Goal: Communication & Community: Answer question/provide support

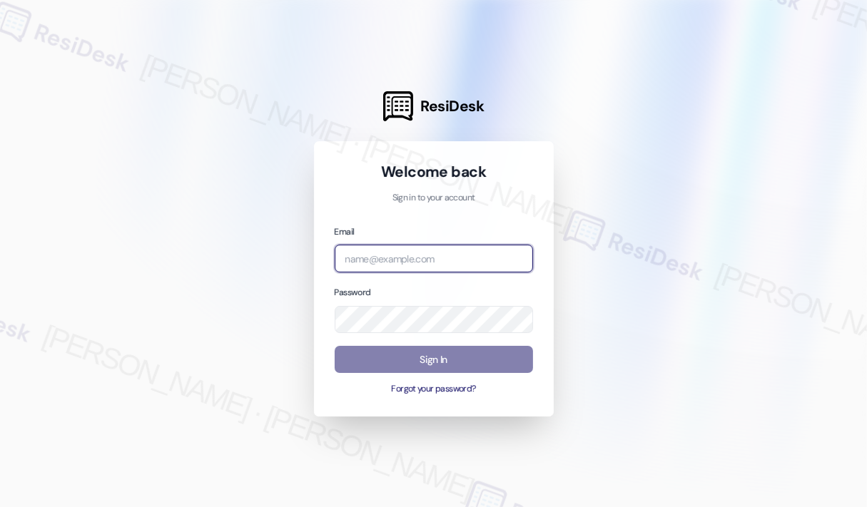
click at [411, 259] on input "email" at bounding box center [434, 259] width 198 height 28
click at [0, 507] on com-1password-button at bounding box center [0, 507] width 0 height 0
type input "[EMAIL_ADDRESS][PERSON_NAME][DOMAIN_NAME]"
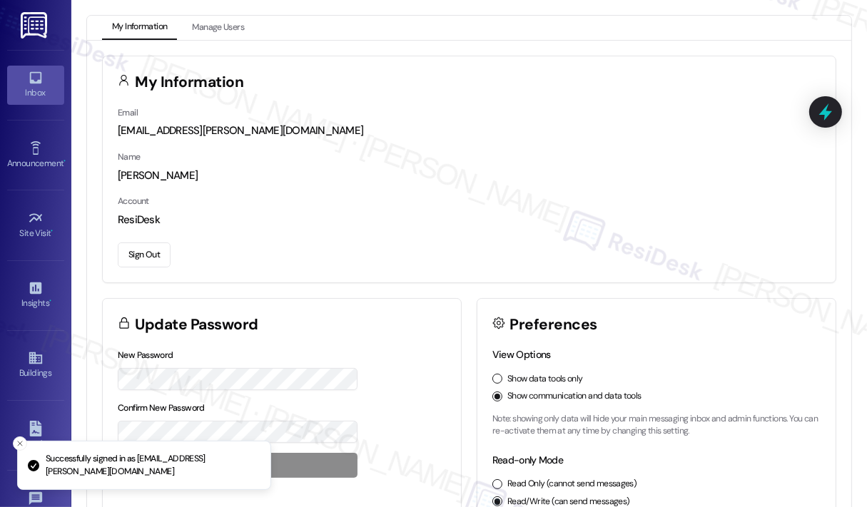
click at [34, 85] on icon at bounding box center [36, 78] width 16 height 16
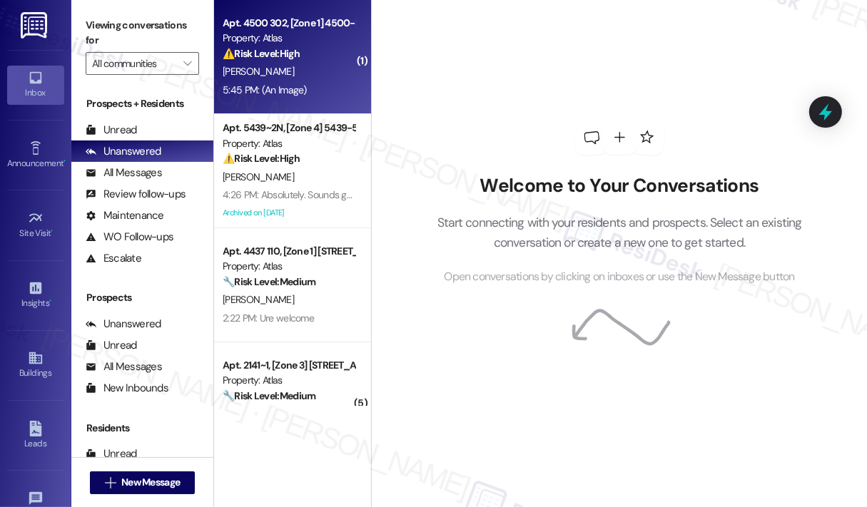
click at [298, 59] on strong "⚠️ Risk Level: High" at bounding box center [261, 53] width 77 height 13
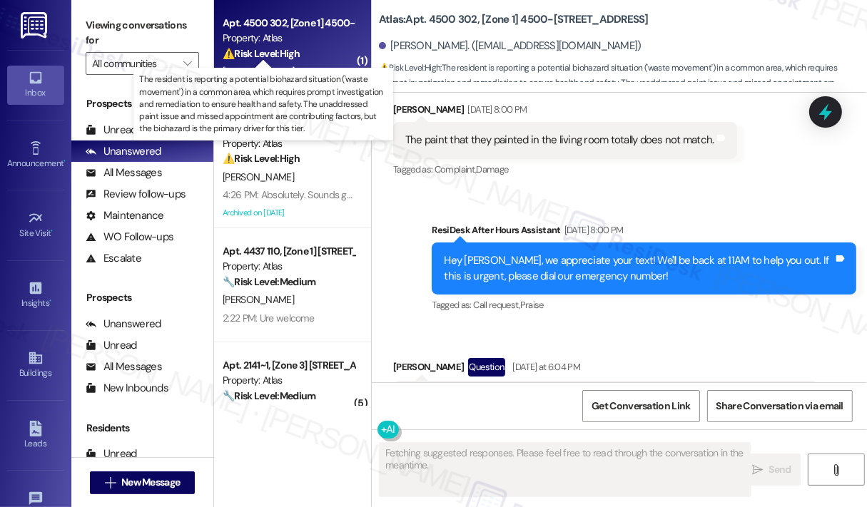
scroll to position [2954, 0]
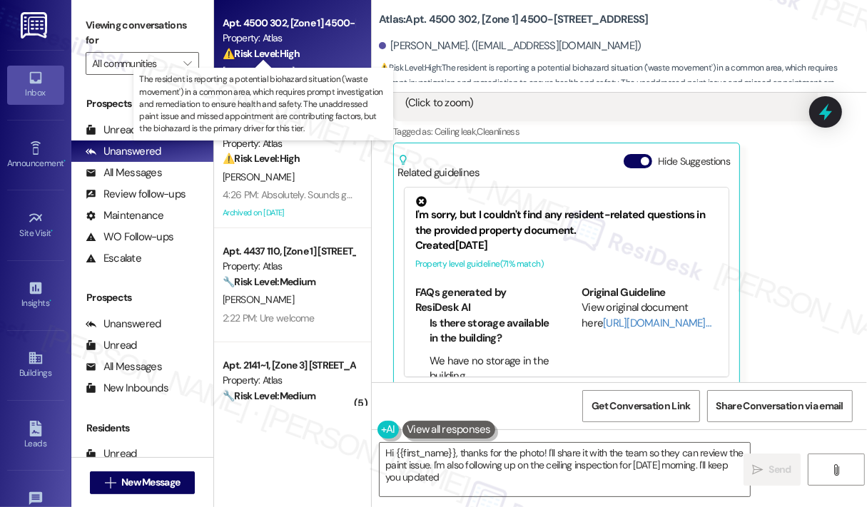
type textarea "Hi {{first_name}}, thanks for the photo! I'll share it with the team so they ca…"
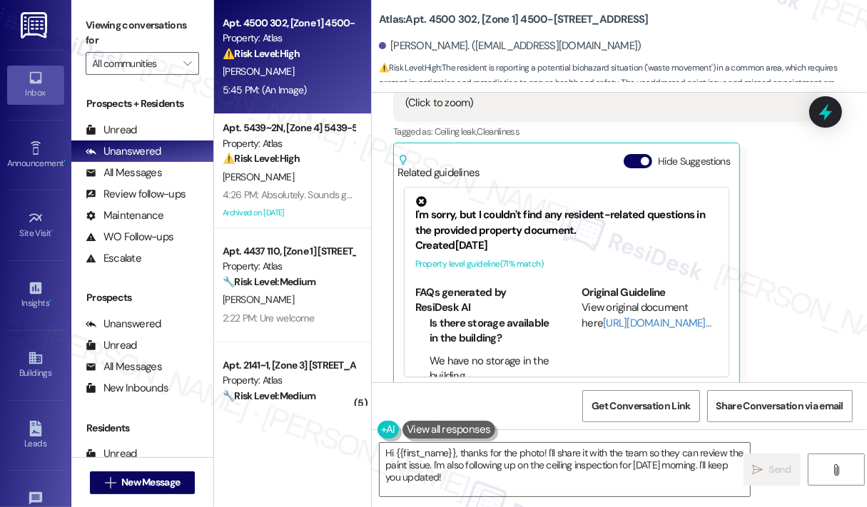
click at [801, 235] on div "[PERSON_NAME] Neutral 5:45 PM This is the picture of the ceiling. And by the wa…" at bounding box center [605, 98] width 425 height 579
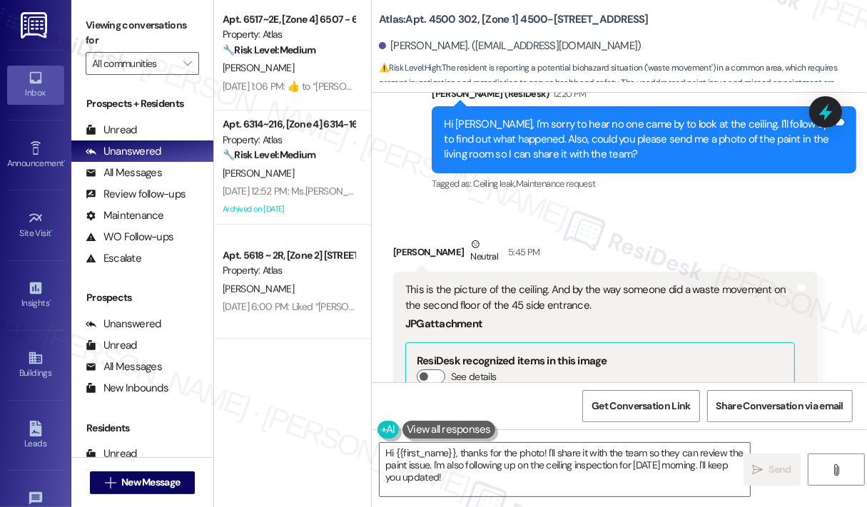
scroll to position [714, 0]
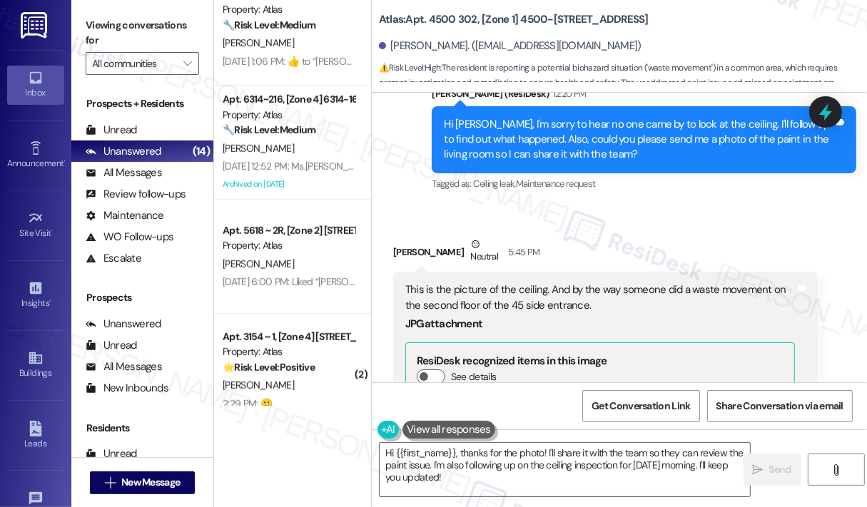
click at [588, 237] on div "[PERSON_NAME] Neutral 5:45 PM" at bounding box center [605, 254] width 425 height 35
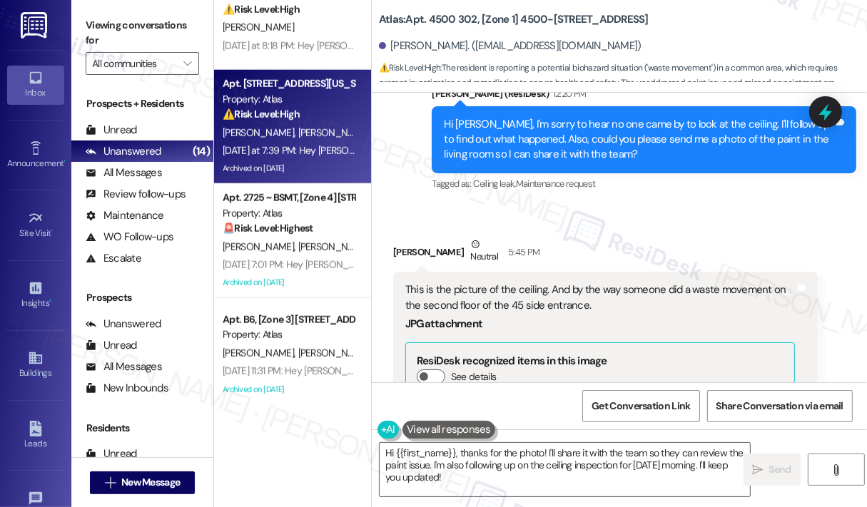
scroll to position [1193, 0]
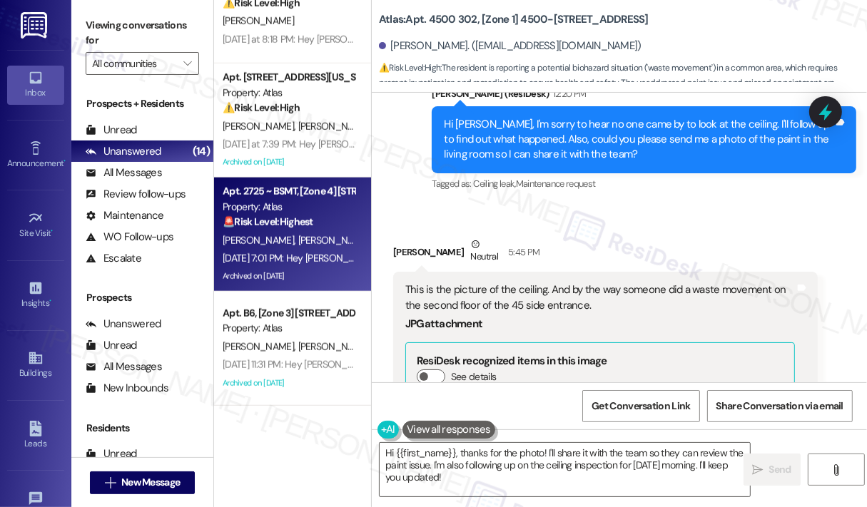
click at [341, 233] on div "[PERSON_NAME] [PERSON_NAME]" at bounding box center [288, 241] width 135 height 18
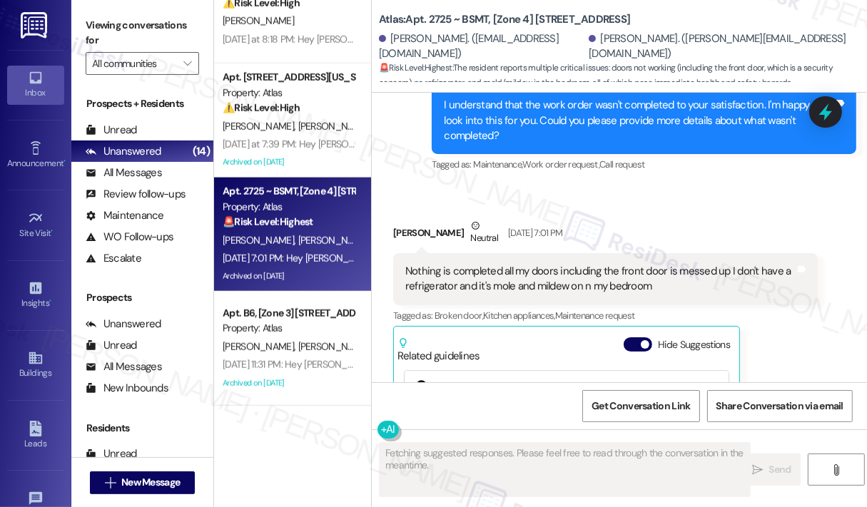
scroll to position [3072, 0]
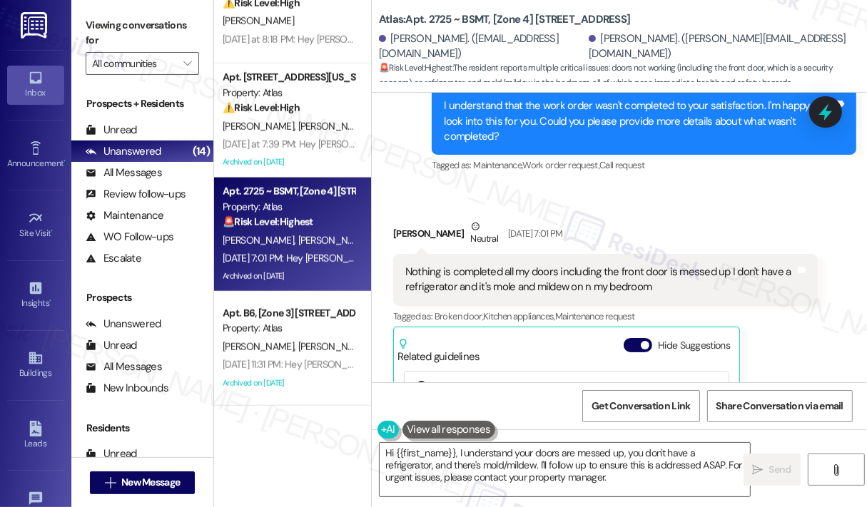
click at [772, 327] on div "Tagged as: Broken door , Click to highlight conversations about Broken door Kit…" at bounding box center [605, 316] width 425 height 21
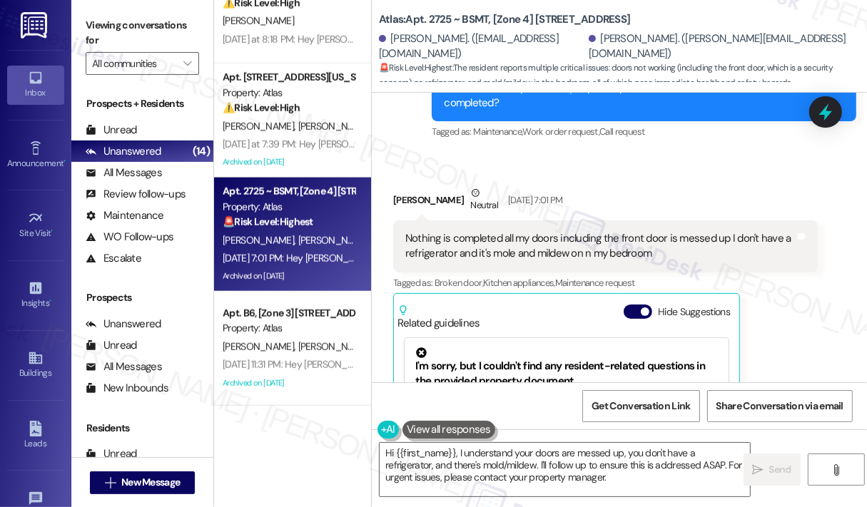
scroll to position [3144, 0]
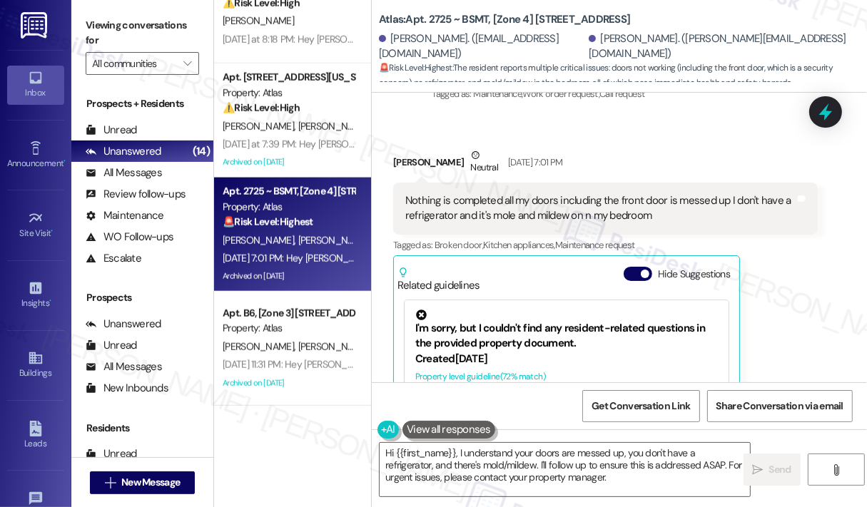
click at [614, 153] on div "Received via SMS [PERSON_NAME] Neutral [DATE] 7:01 PM Nothing is completed all …" at bounding box center [606, 324] width 446 height 375
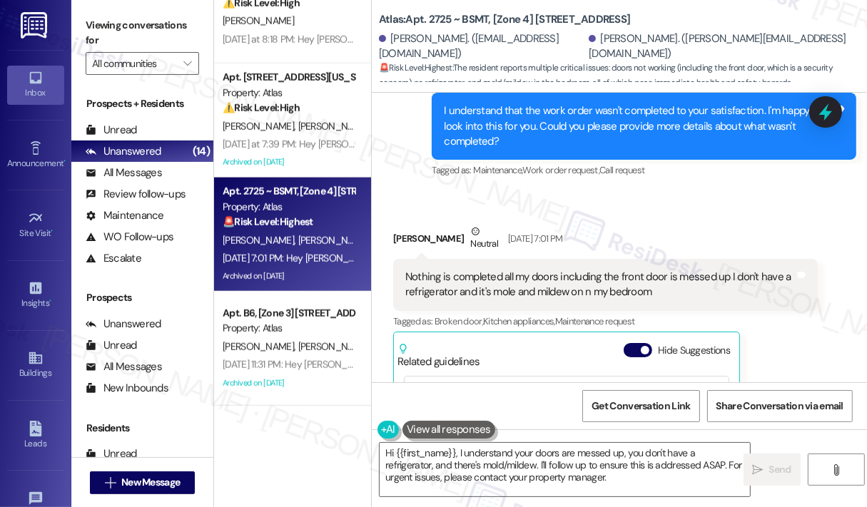
scroll to position [3072, 0]
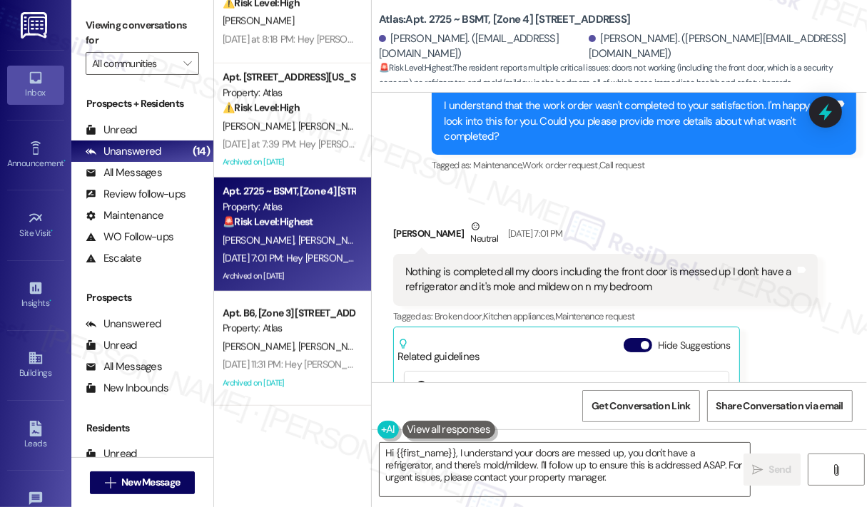
click at [668, 226] on div "Received via SMS [PERSON_NAME] Neutral [DATE] 7:01 PM Nothing is completed all …" at bounding box center [606, 395] width 446 height 375
click at [655, 234] on div "[PERSON_NAME] Neutral [DATE] 7:01 PM" at bounding box center [605, 236] width 425 height 35
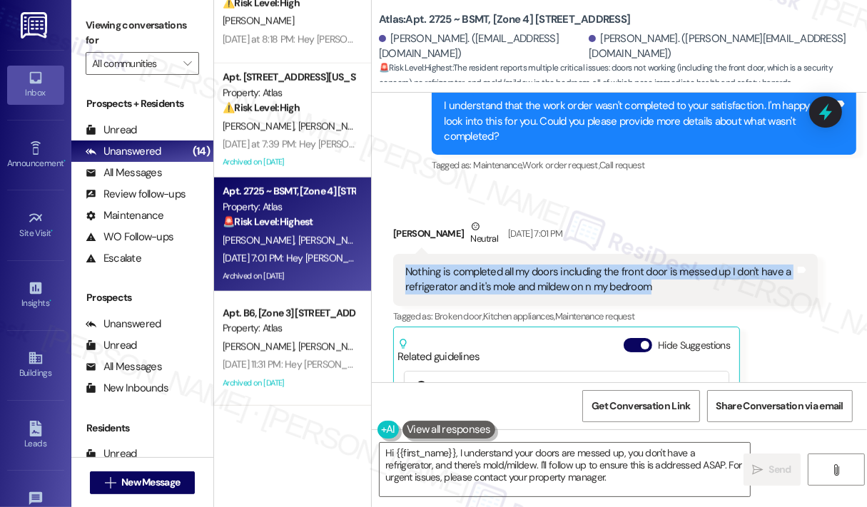
drag, startPoint x: 670, startPoint y: 299, endPoint x: 404, endPoint y: 292, distance: 266.3
click at [404, 292] on div "Nothing is completed all my doors including the front door is messed up I don't…" at bounding box center [600, 280] width 393 height 31
copy div "Nothing is completed all my doors including the front door is messed up I don't…"
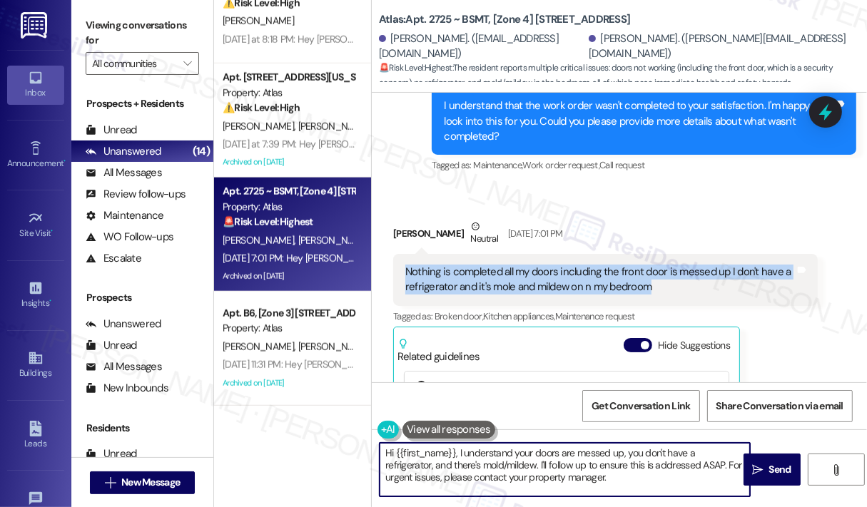
click at [647, 484] on textarea "Hi {{first_name}}, I understand your doors are messed up, you don't have a refr…" at bounding box center [565, 470] width 370 height 54
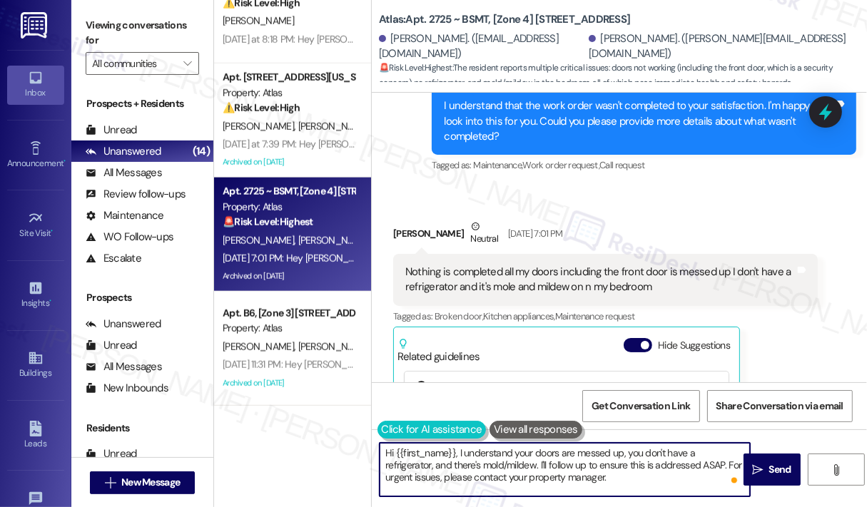
drag, startPoint x: 647, startPoint y: 484, endPoint x: 382, endPoint y: 437, distance: 268.9
click at [382, 442] on div "Hi {{first_name}}, I understand your doors are messed up, you don't have a refr…" at bounding box center [558, 469] width 372 height 55
paste textarea "Thank you for sharing this, I’m really sorry to hear these issues are still unr…"
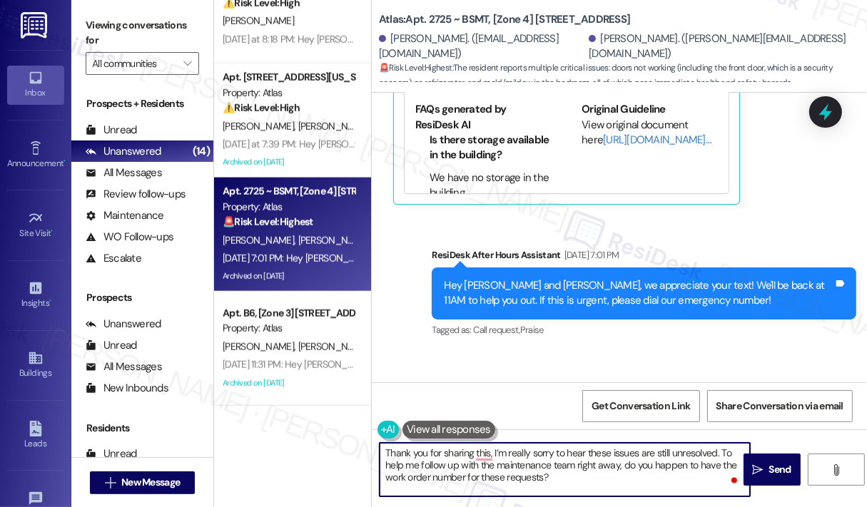
scroll to position [3569, 0]
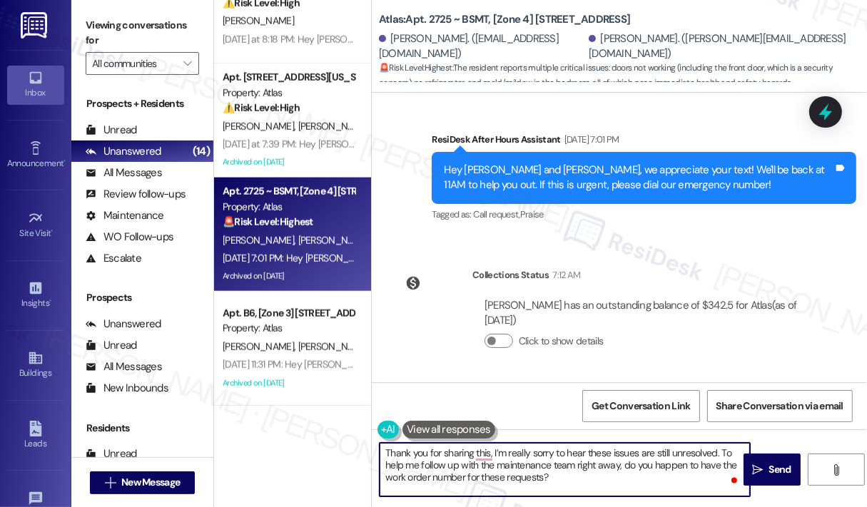
click at [644, 477] on textarea "Thank you for sharing this, I’m really sorry to hear these issues are still unr…" at bounding box center [565, 470] width 370 height 54
type textarea "Thank you for sharing this, I’m really sorry to hear these issues are still unr…"
click at [774, 465] on span "Send" at bounding box center [780, 469] width 22 height 15
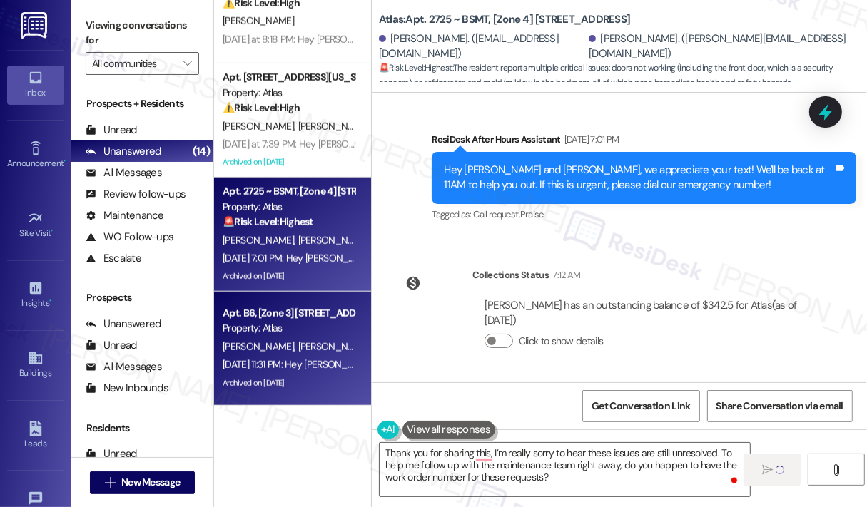
click at [325, 350] on div "[PERSON_NAME] [PERSON_NAME]" at bounding box center [288, 347] width 135 height 18
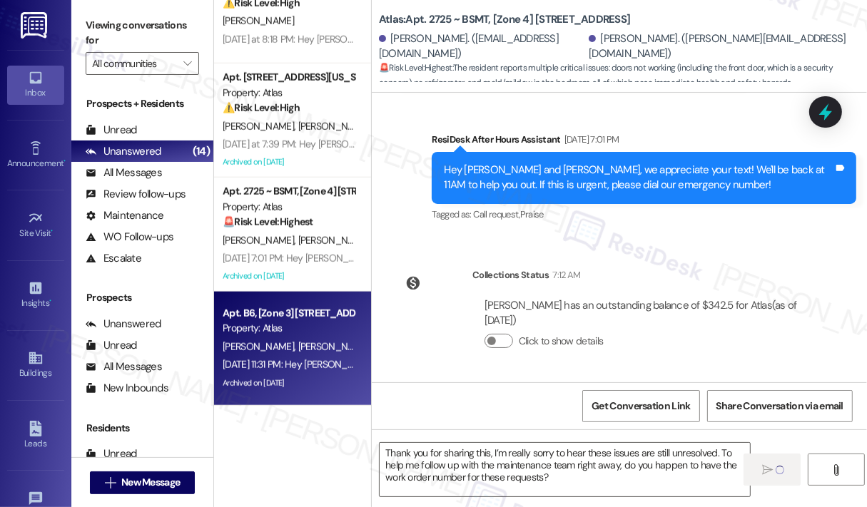
type textarea "Fetching suggested responses. Please feel free to read through the conversation…"
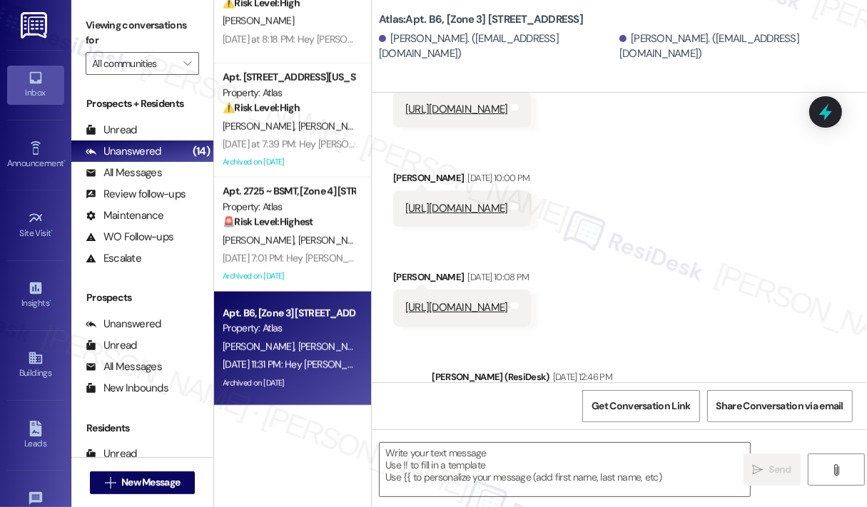
type textarea "Fetching suggested responses. Please feel free to read through the conversation…"
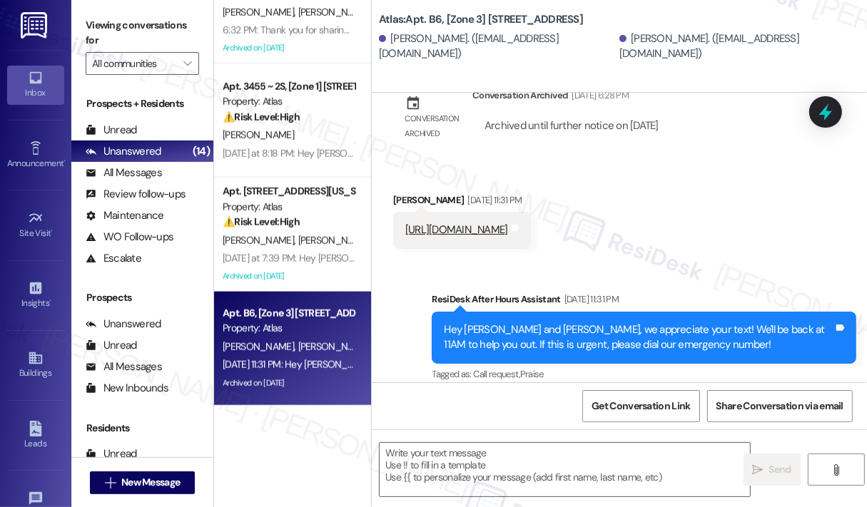
scroll to position [6242, 0]
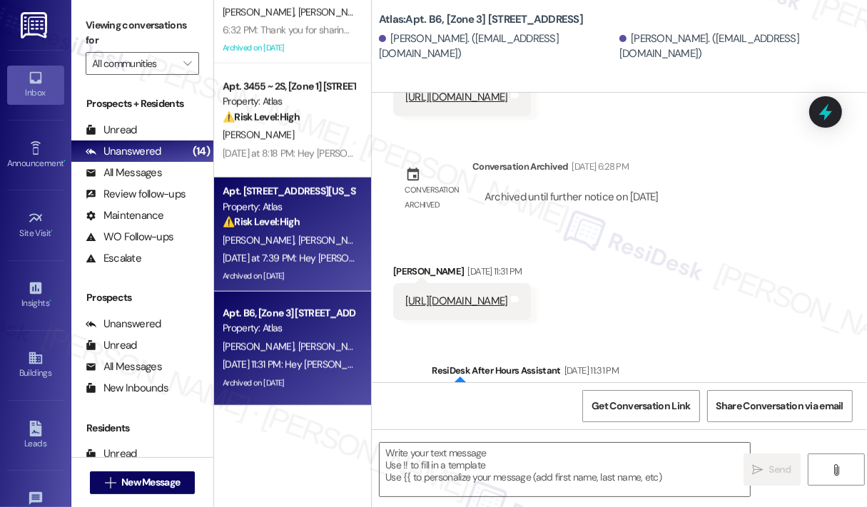
click at [298, 239] on span "[PERSON_NAME]" at bounding box center [333, 240] width 71 height 13
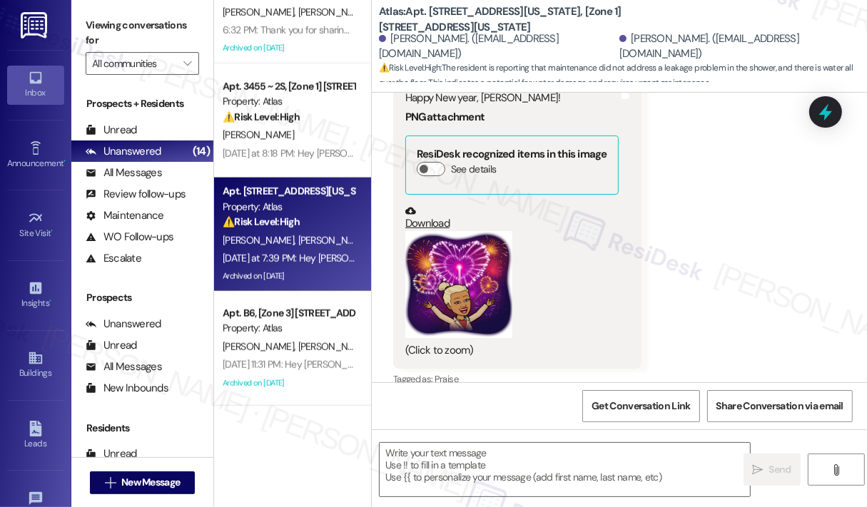
scroll to position [3423, 0]
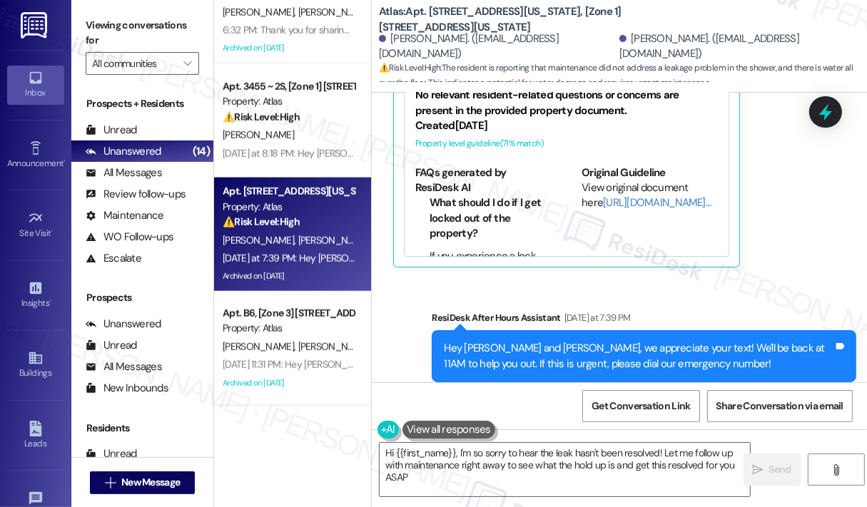
type textarea "Hi {{first_name}}, I'm so sorry to hear the leak hasn't been resolved! Let me f…"
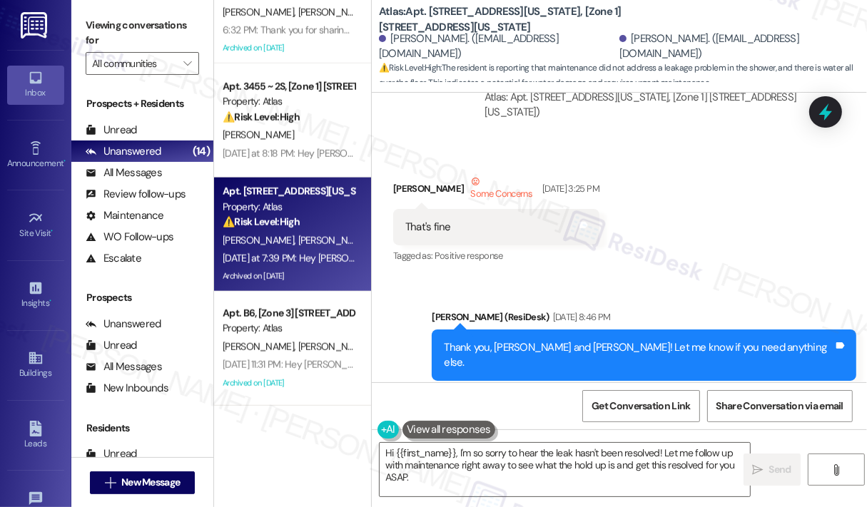
scroll to position [2852, 0]
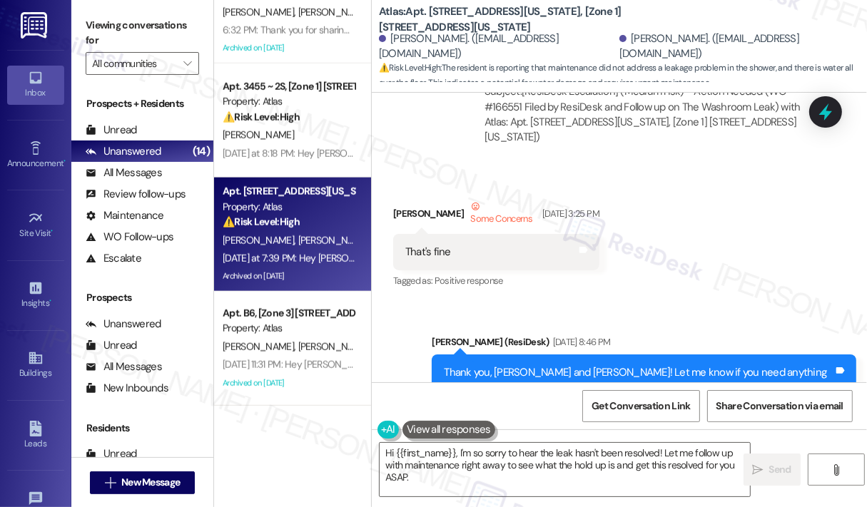
click at [710, 324] on div "Sent via SMS [PERSON_NAME] (ResiDesk) [DATE] 8:46 PM Thank you, [PERSON_NAME] a…" at bounding box center [644, 381] width 446 height 114
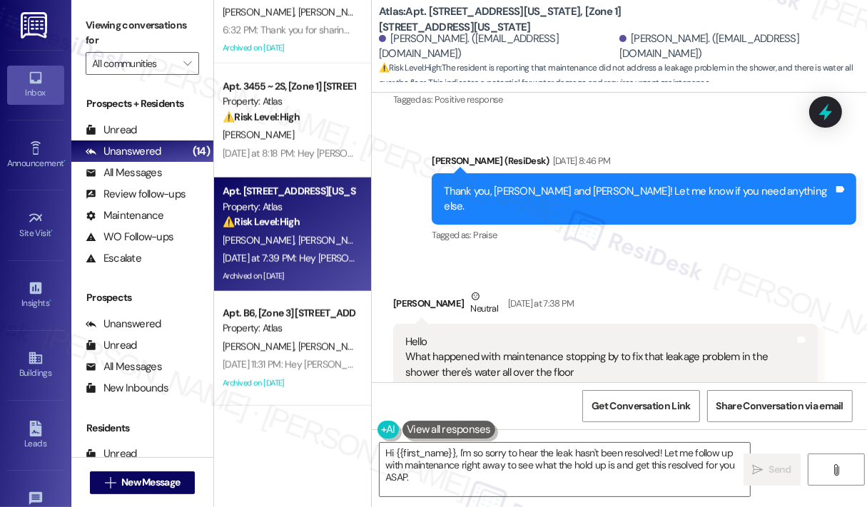
scroll to position [3066, 0]
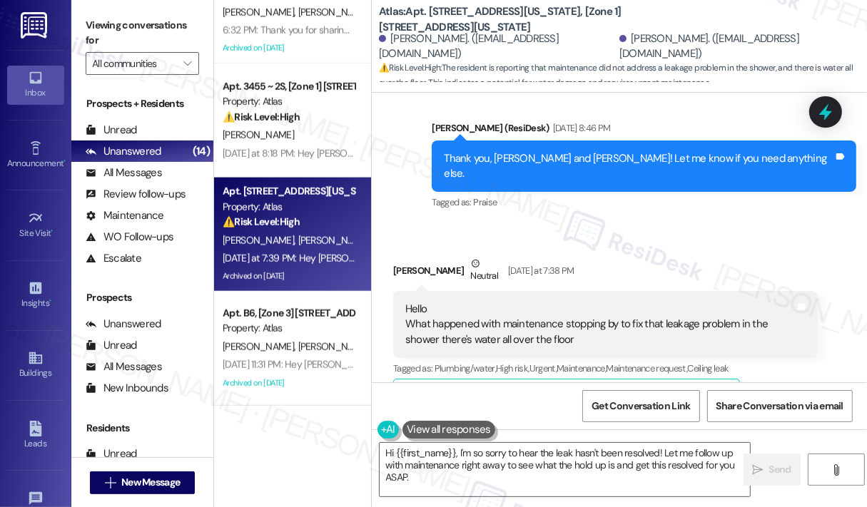
click at [671, 245] on div "Received via SMS [PERSON_NAME] Neutral [DATE] at 7:38 PM Hello What happened wi…" at bounding box center [606, 440] width 446 height 390
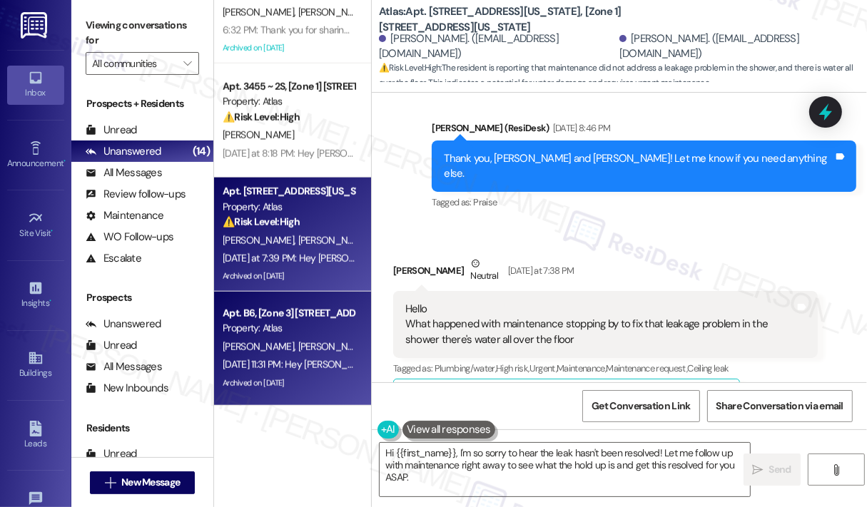
click at [306, 325] on div "Property: Atlas" at bounding box center [289, 328] width 132 height 15
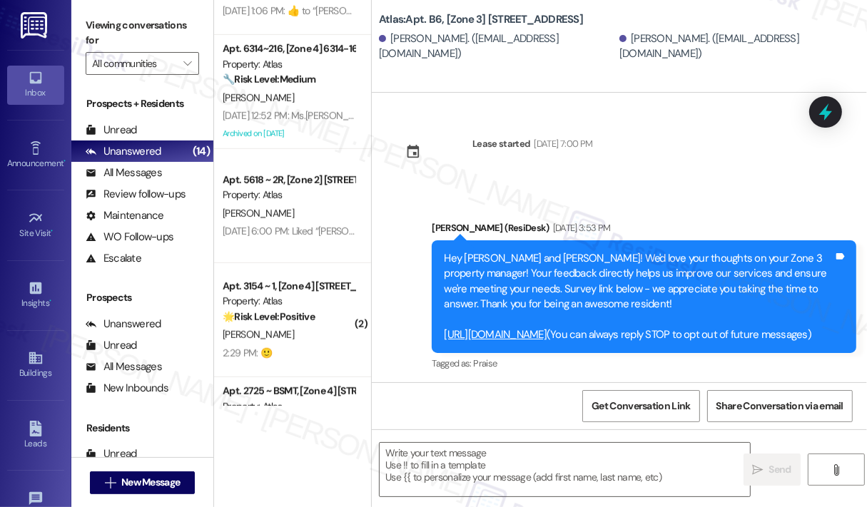
scroll to position [6456, 0]
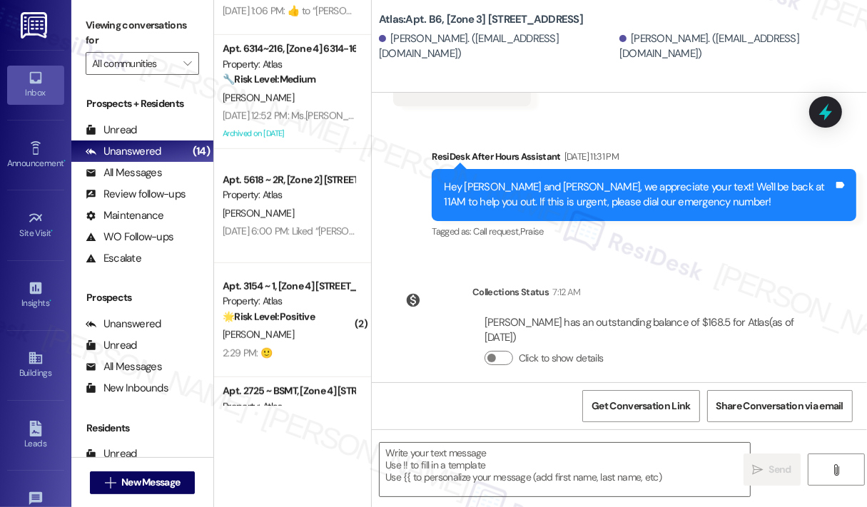
type textarea "Fetching suggested responses. Please feel free to read through the conversation…"
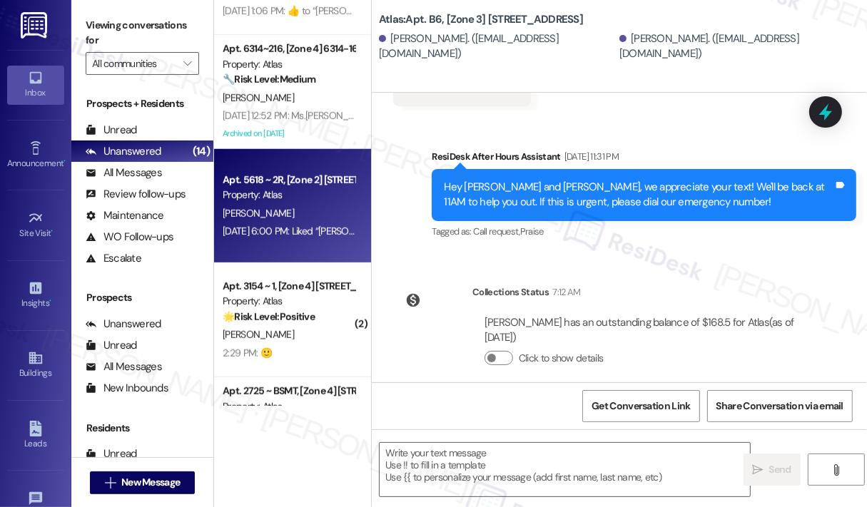
click at [313, 211] on div "[PERSON_NAME]" at bounding box center [288, 214] width 135 height 18
type textarea "Fetching suggested responses. Please feel free to read through the conversation…"
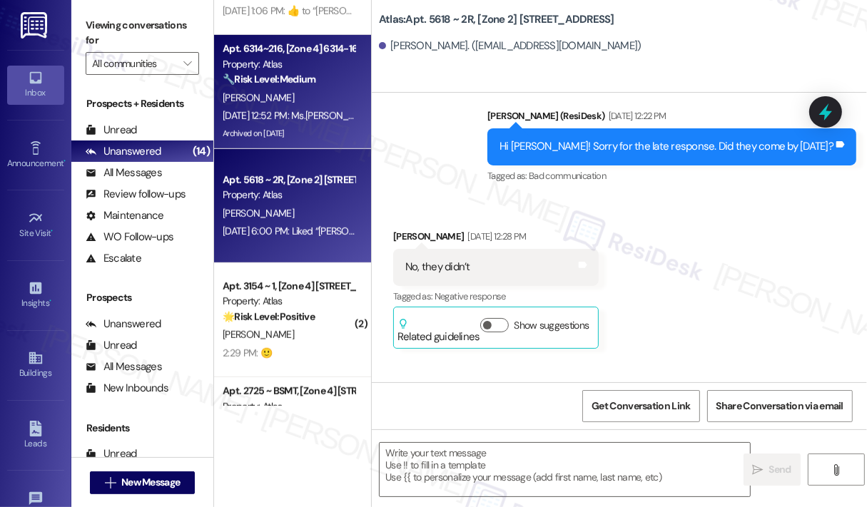
type textarea "Fetching suggested responses. Please feel free to read through the conversation…"
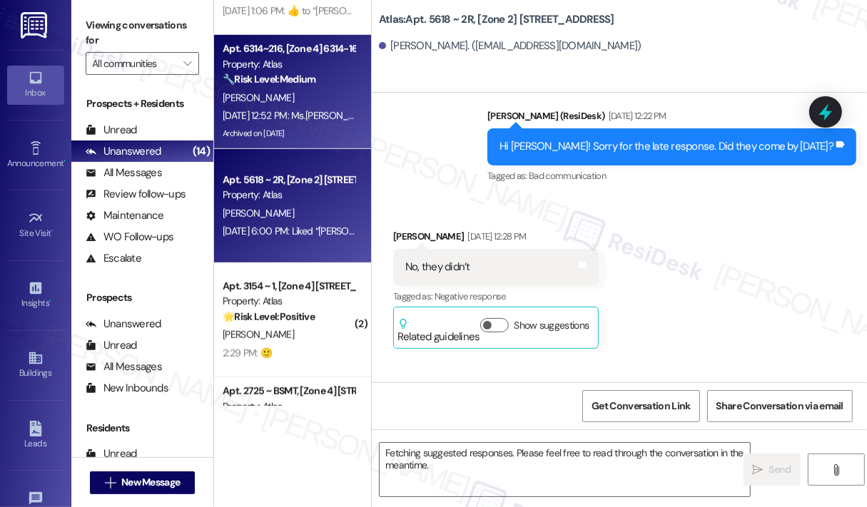
scroll to position [6635, 0]
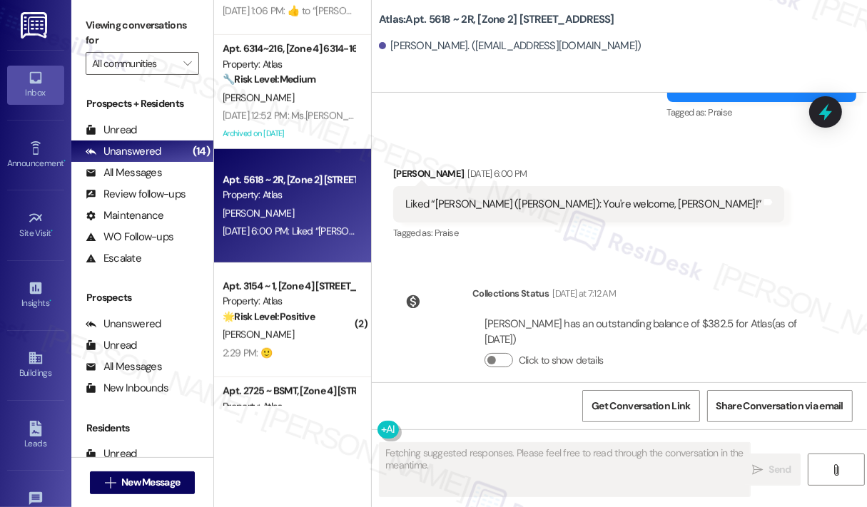
click at [308, 108] on div "[DATE] 12:52 PM: Ms.[PERSON_NAME]..thanks 👍 [DATE] 12:52 PM: Ms.[PERSON_NAME]..…" at bounding box center [288, 116] width 135 height 18
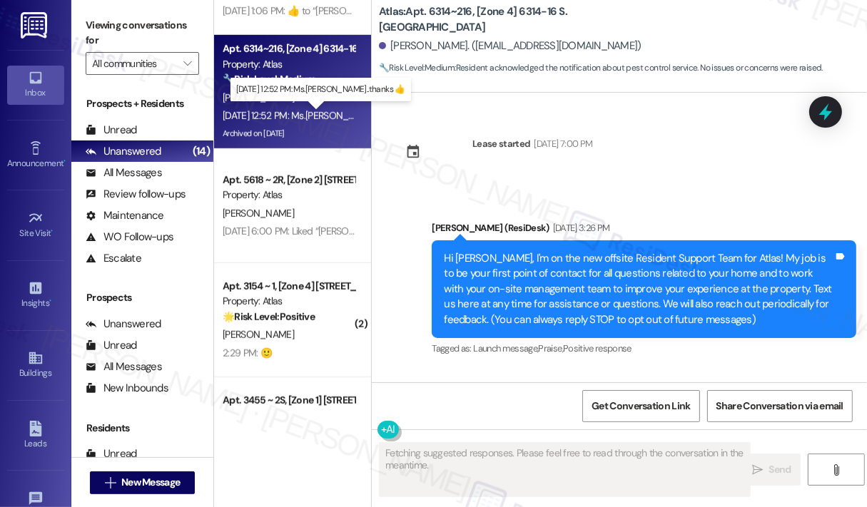
scroll to position [46890, 0]
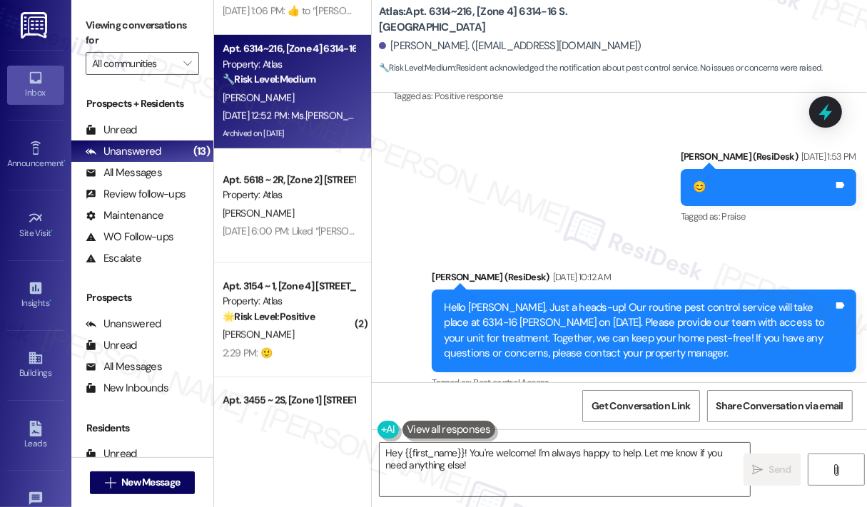
click at [691, 404] on div "Received via SMS [PERSON_NAME] [DATE] 12:52 PM Ms.[PERSON_NAME]..thanks 👍 Tags …" at bounding box center [619, 464] width 495 height 121
click at [708, 404] on div "Received via SMS [PERSON_NAME] [DATE] 12:52 PM Ms.[PERSON_NAME]..thanks 👍 Tags …" at bounding box center [619, 464] width 495 height 121
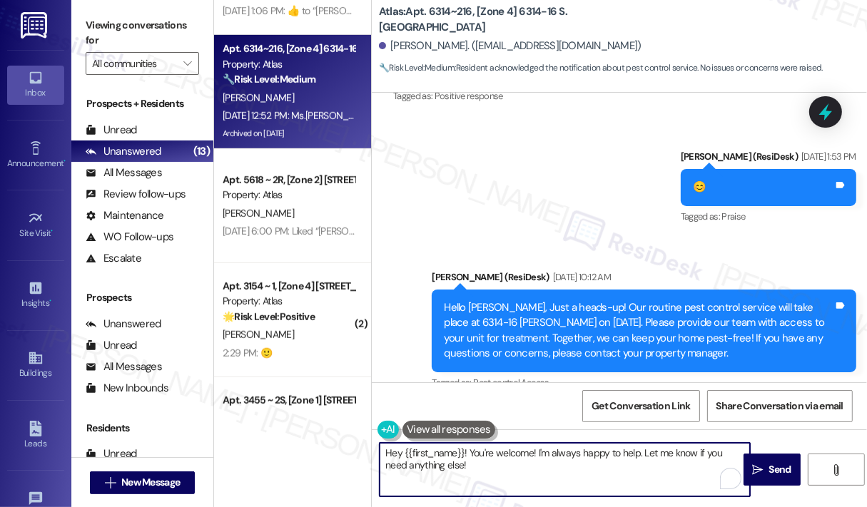
drag, startPoint x: 542, startPoint y: 480, endPoint x: 331, endPoint y: 430, distance: 217.2
click at [331, 430] on div "( 1 ) Apt. 2746~1, [Zone 4] 6057-59 S. [US_STATE] Property: Atlas 🔧 Risk Level:…" at bounding box center [540, 253] width 653 height 507
type textarea "You're welcome, [PERSON_NAME]! :)"
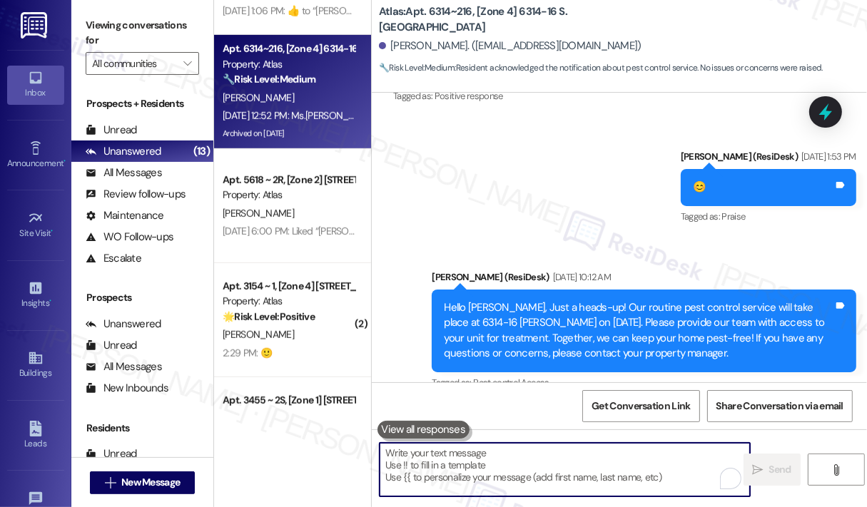
scroll to position [46890, 0]
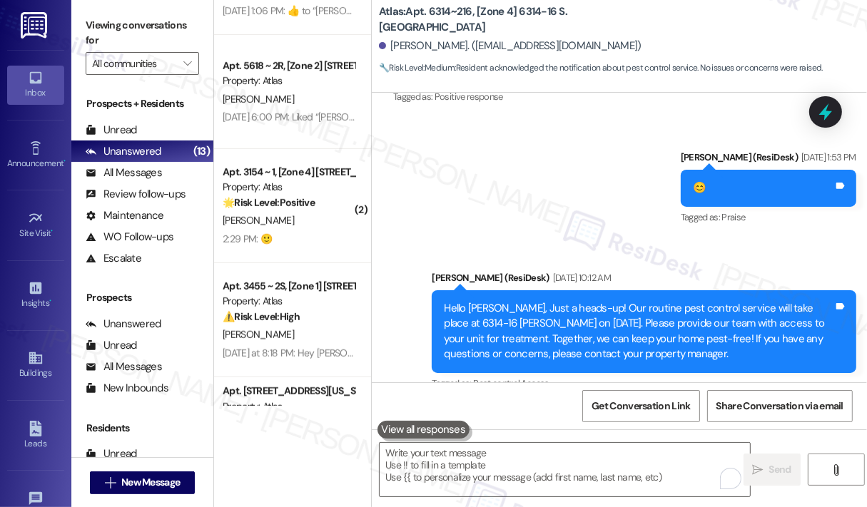
click at [651, 405] on div "Received via SMS [PERSON_NAME] [DATE] 12:52 PM Ms.[PERSON_NAME]..thanks 👍 Tags …" at bounding box center [619, 465] width 495 height 121
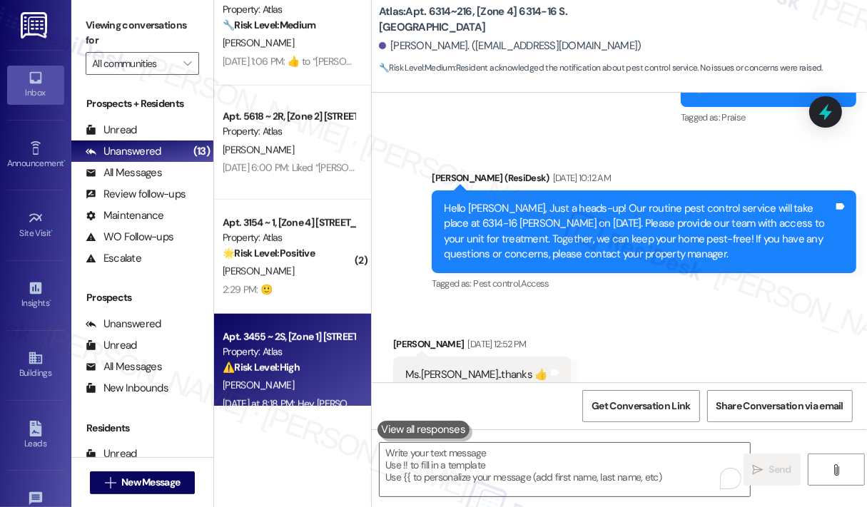
scroll to position [693, 0]
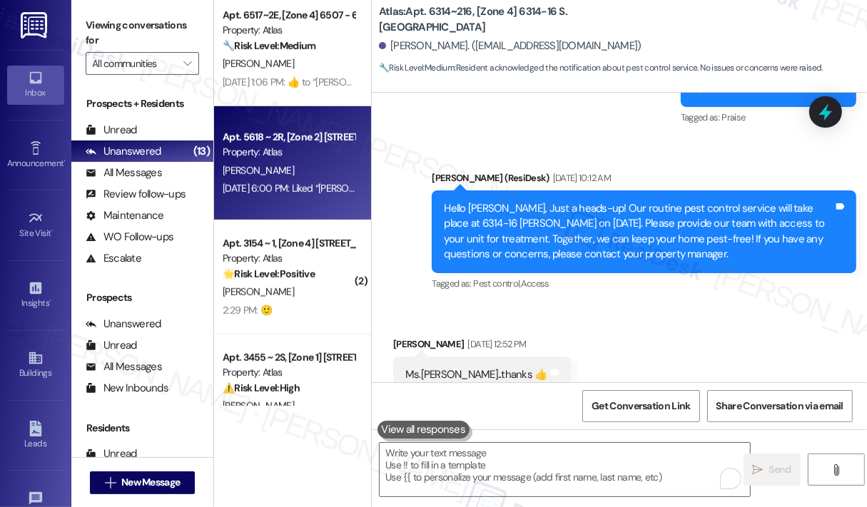
click at [314, 191] on div "[DATE] 6:00 PM: Liked “[PERSON_NAME] ([PERSON_NAME]): You're welcome, [PERSON_N…" at bounding box center [421, 188] width 396 height 13
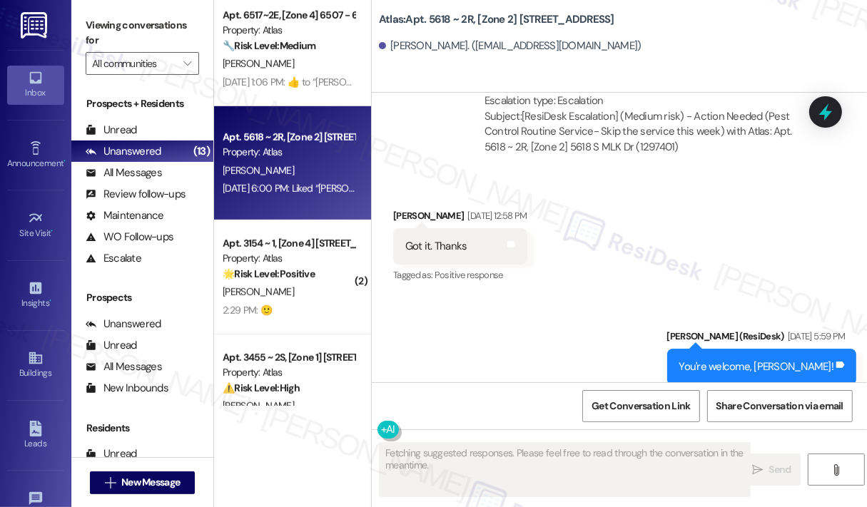
scroll to position [6349, 0]
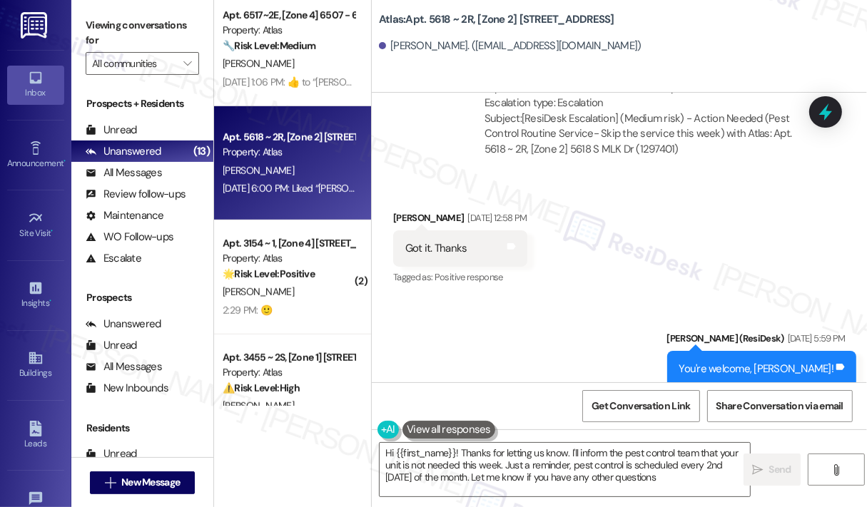
type textarea "Hi {{first_name}}! Thanks for letting us know. I'll inform the pest control tea…"
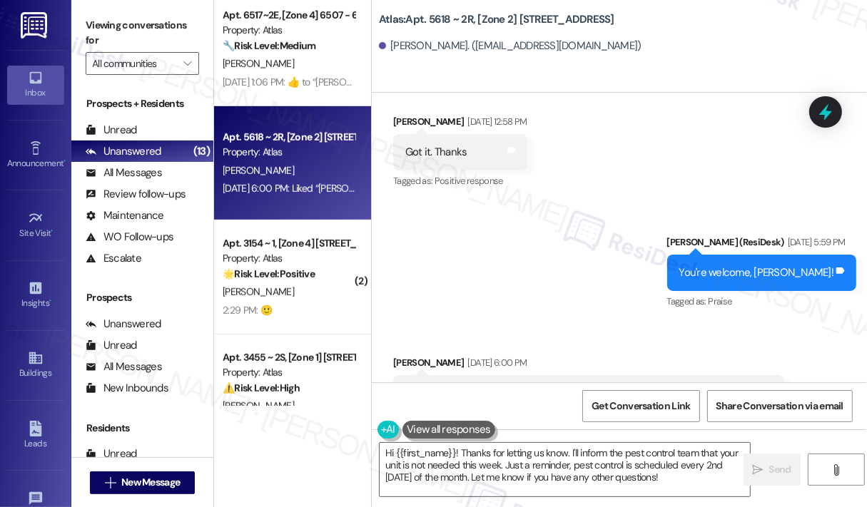
scroll to position [6563, 0]
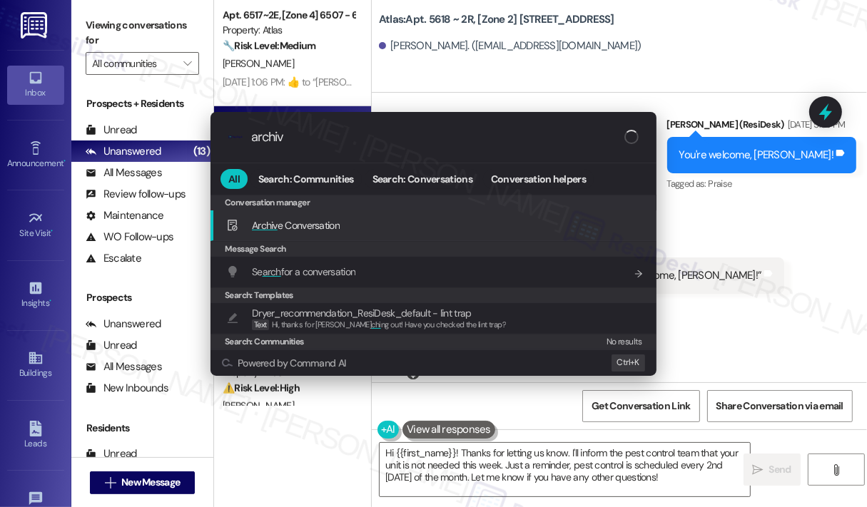
type input "archive"
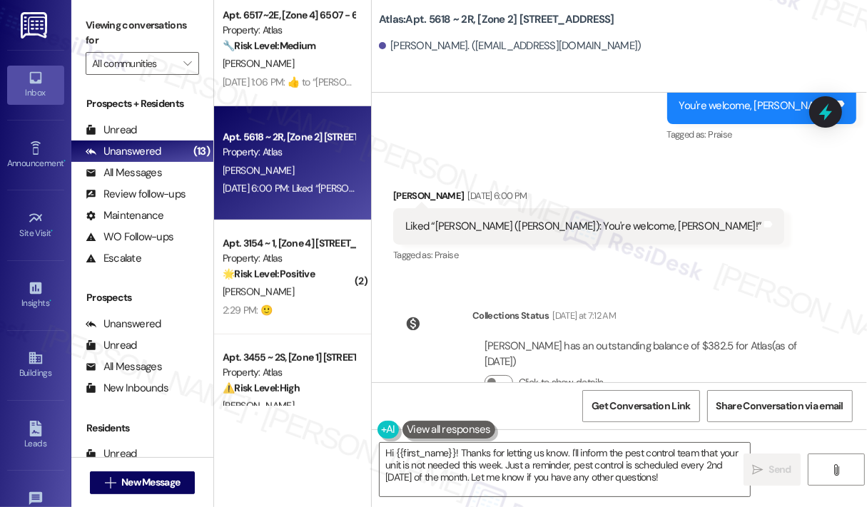
scroll to position [6635, 0]
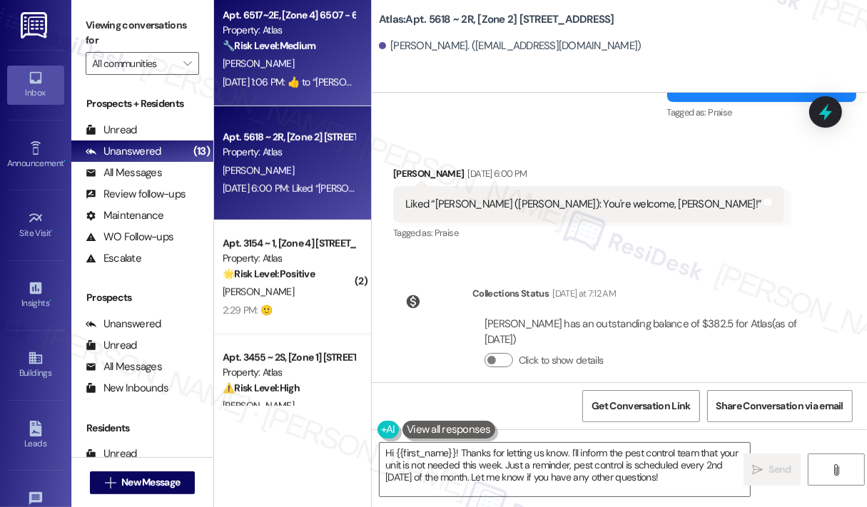
click at [288, 87] on div "[DATE] 1:06 PM:  ​👍​ to “ [PERSON_NAME] (Atlas): Hi [PERSON_NAME], thanks for c…" at bounding box center [690, 82] width 935 height 13
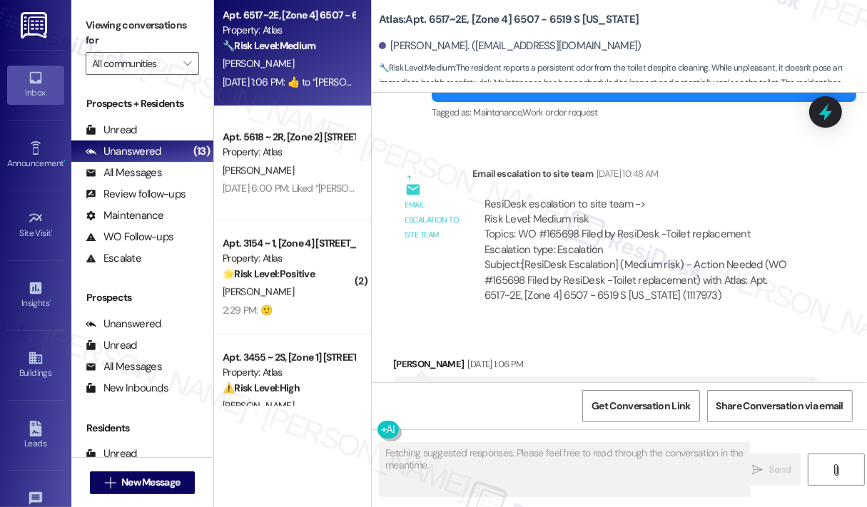
scroll to position [17098, 0]
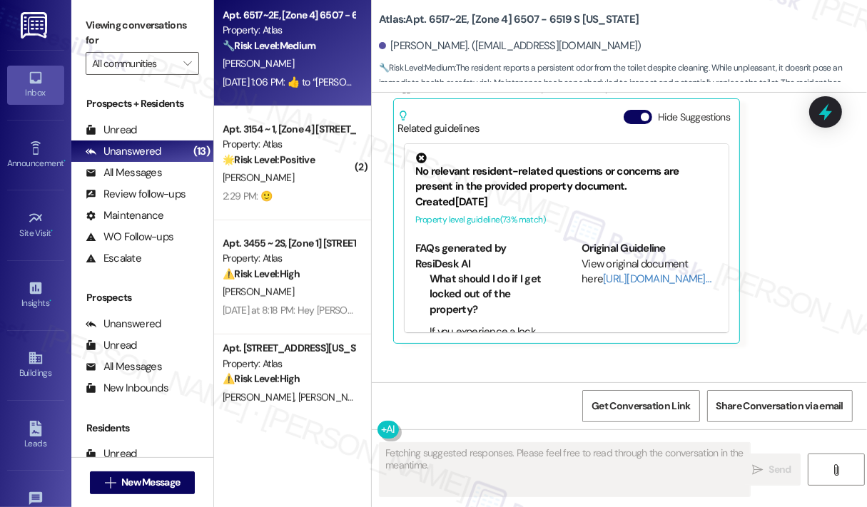
click at [804, 309] on div "Lease started [DATE] 8:00 PM Review [PERSON_NAME] [DATE] 6:43 PM This company b…" at bounding box center [619, 238] width 495 height 290
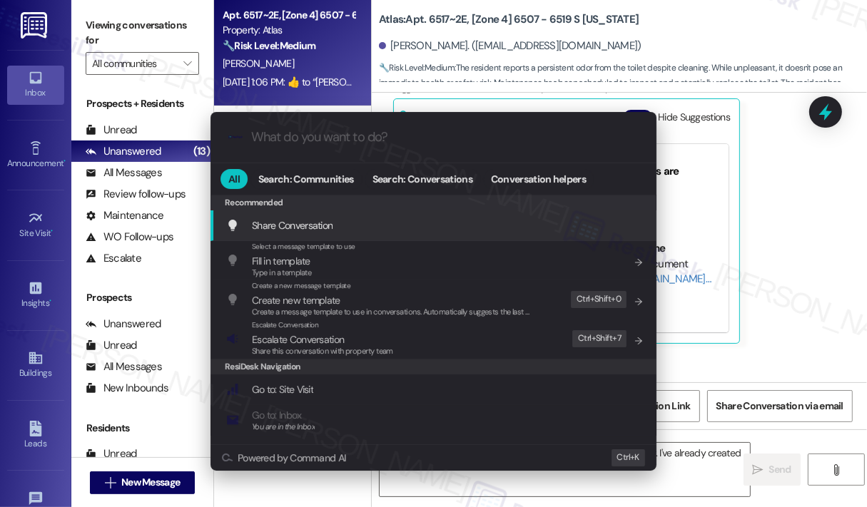
click at [802, 305] on div ".cls-1{fill:#0a055f;}.cls-2{fill:#0cc4c4;} resideskLogoBlueOrange All Search: C…" at bounding box center [433, 253] width 867 height 507
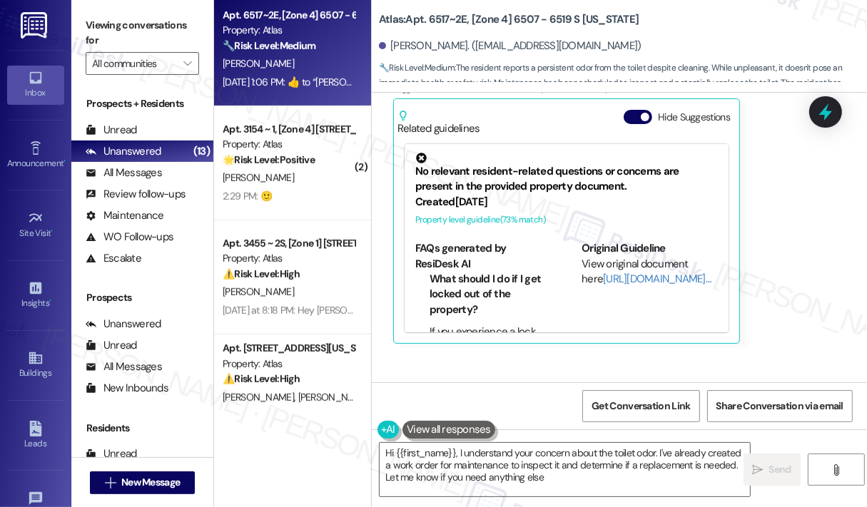
type textarea "Hi {{first_name}}, I understand your concern about the toilet odor. I've alread…"
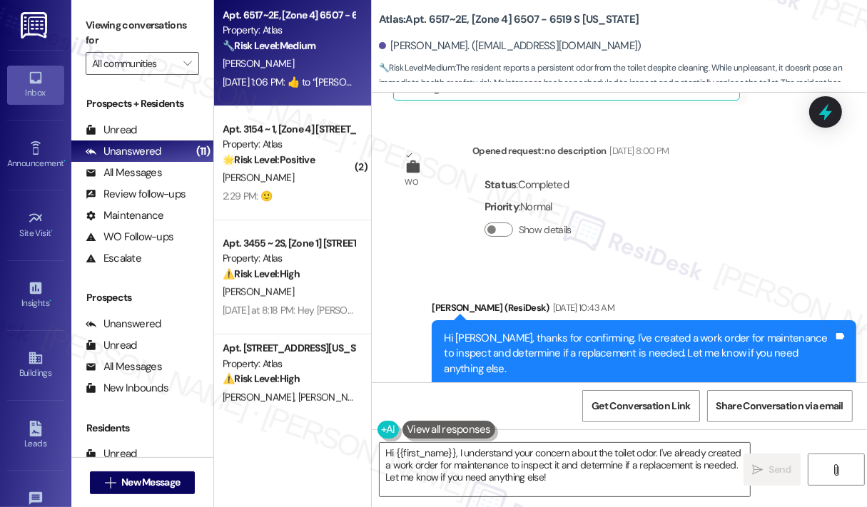
scroll to position [16384, 0]
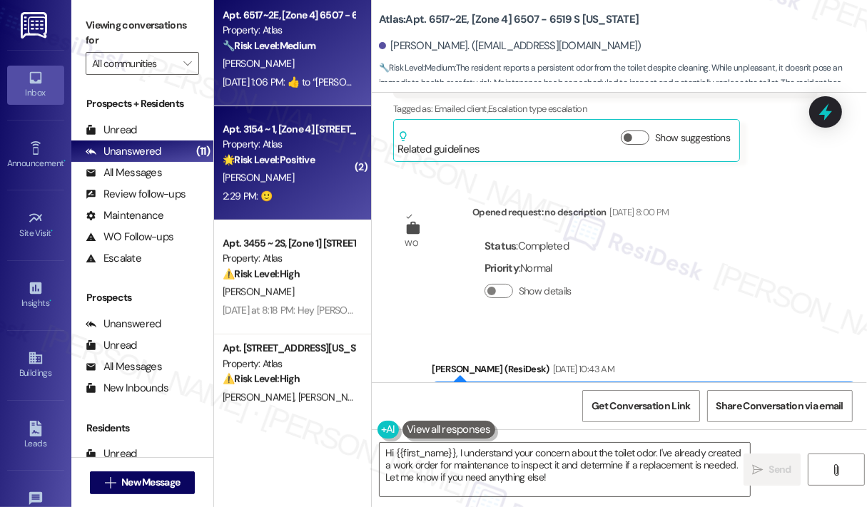
click at [288, 200] on div "2:29 PM: 🙂 2:29 PM: 🙂" at bounding box center [288, 197] width 135 height 18
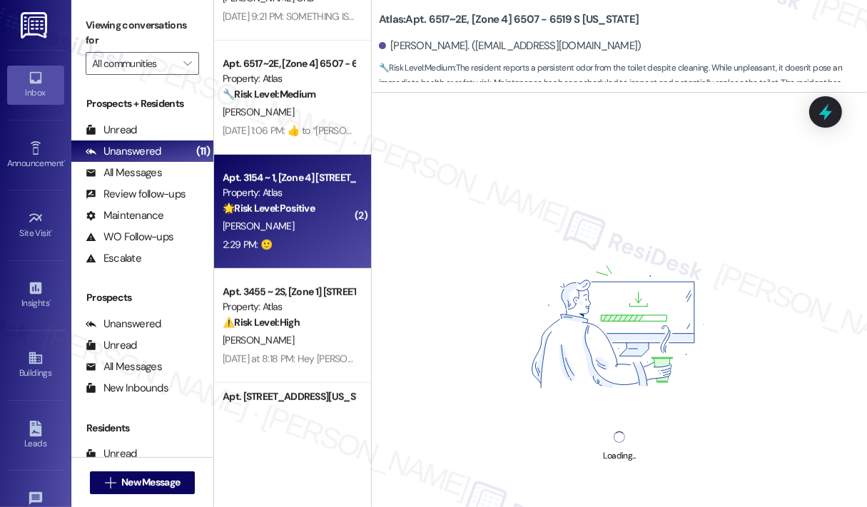
scroll to position [622, 0]
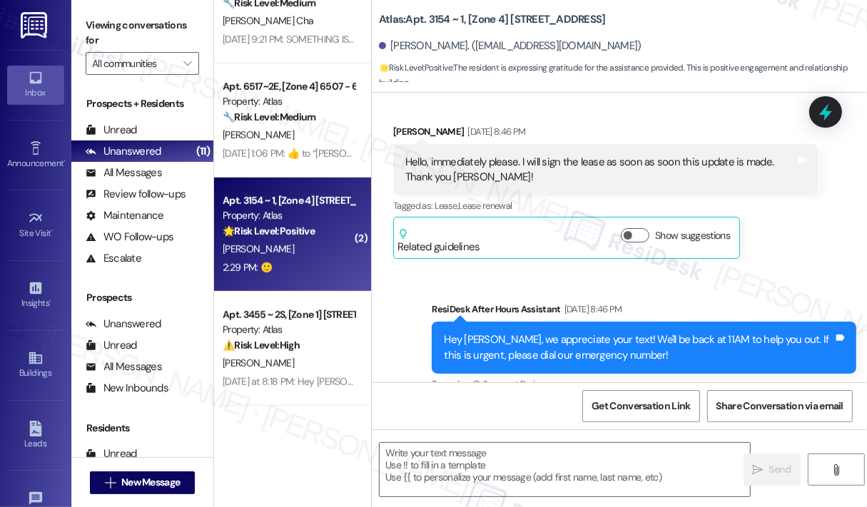
type textarea "Fetching suggested responses. Please feel free to read through the conversation…"
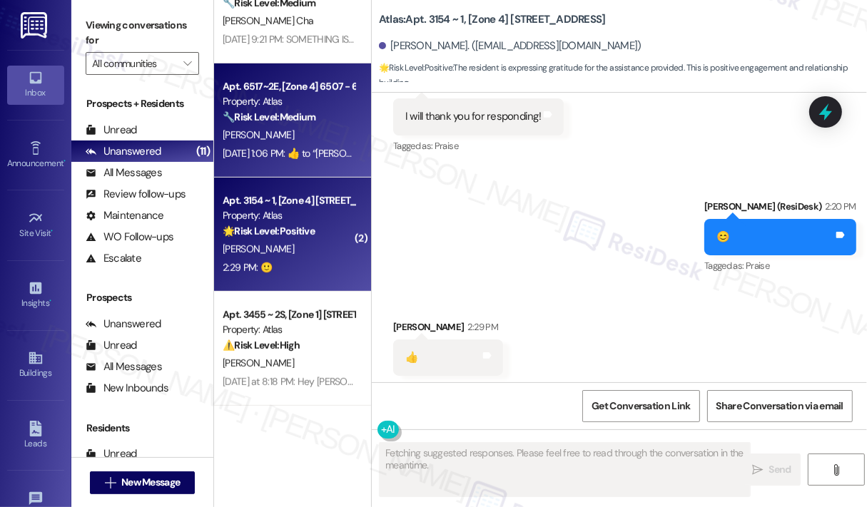
scroll to position [2222, 0]
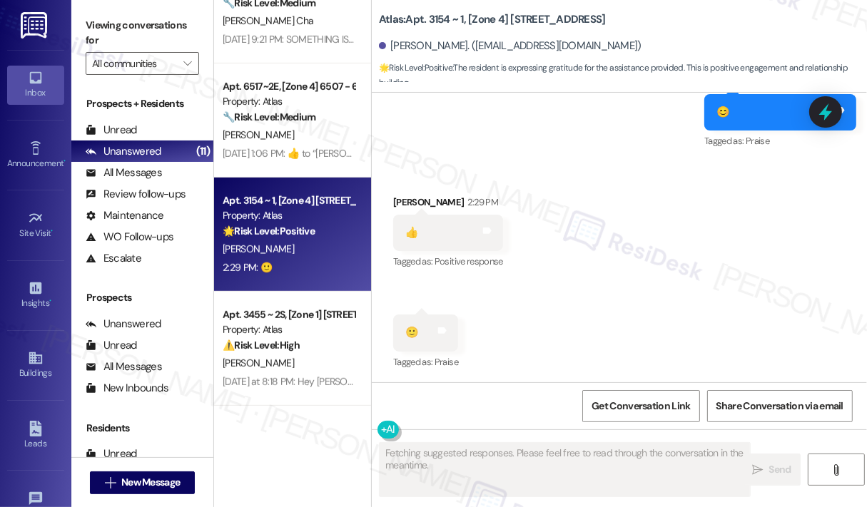
click at [294, 145] on div "[DATE] 1:06 PM:  ​👍​ to “ [PERSON_NAME] (Atlas): Hi [PERSON_NAME], thanks for c…" at bounding box center [288, 154] width 135 height 18
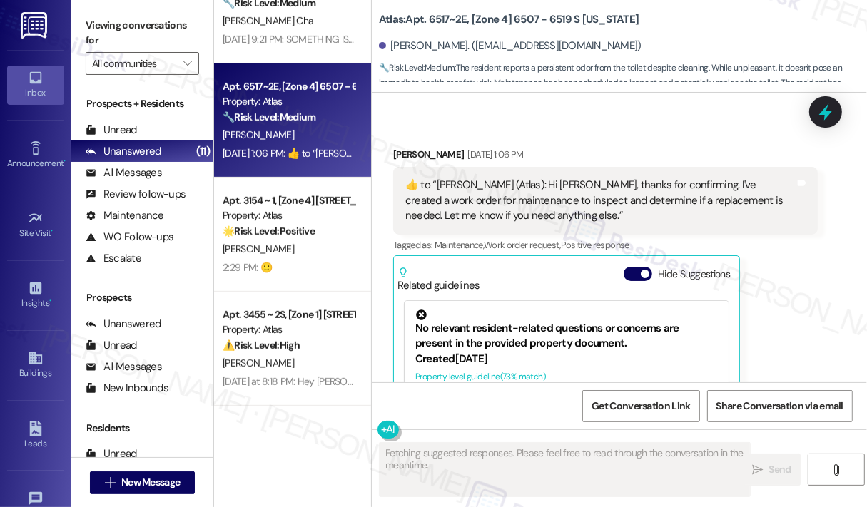
scroll to position [16940, 0]
click at [794, 305] on div "[PERSON_NAME] [DATE] 1:06 PM  ​👍​ to “ [PERSON_NAME] (Atlas): Hi [PERSON_NAME],…" at bounding box center [605, 324] width 425 height 353
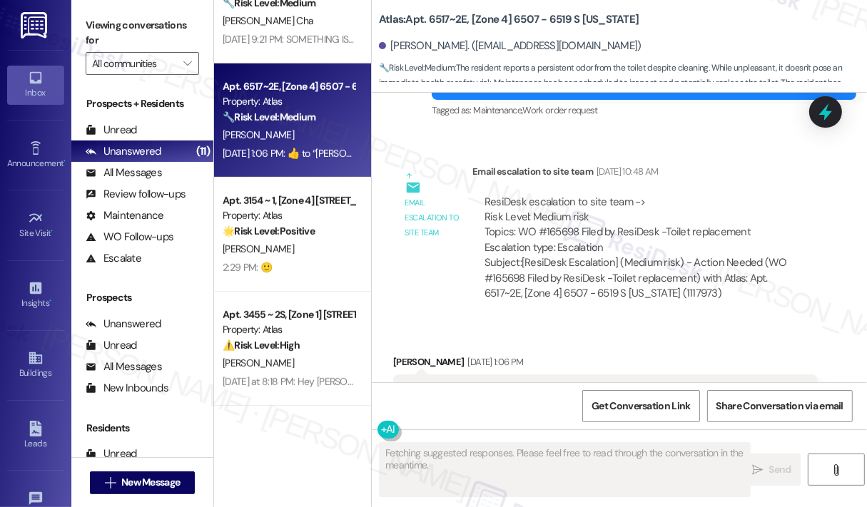
scroll to position [16726, 0]
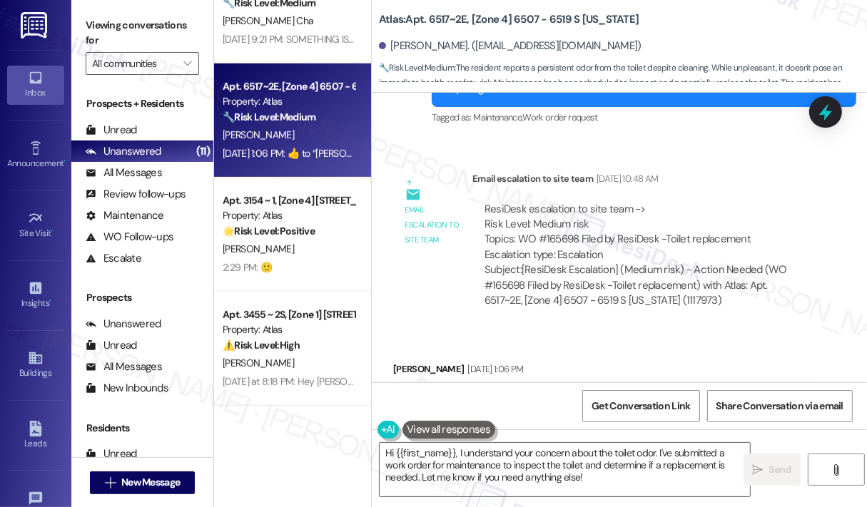
click at [672, 362] on div "[PERSON_NAME] [DATE] 1:06 PM" at bounding box center [605, 372] width 425 height 20
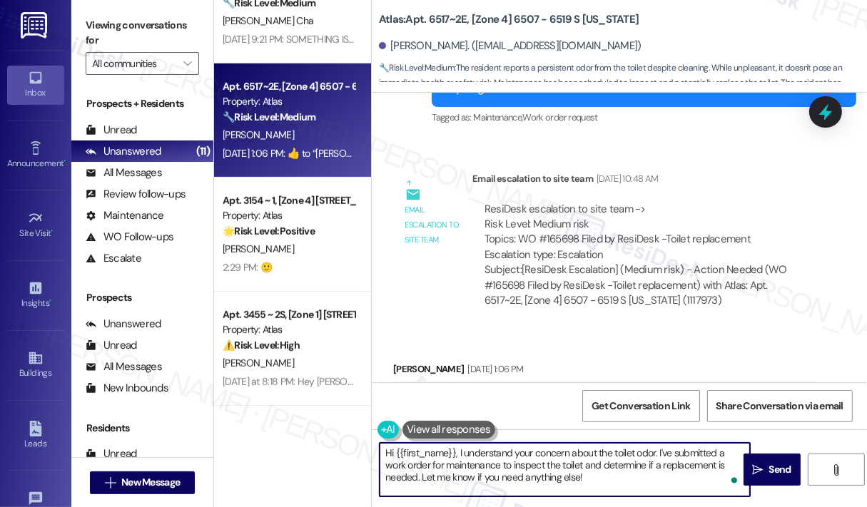
drag, startPoint x: 624, startPoint y: 487, endPoint x: 458, endPoint y: 450, distance: 169.8
click at [458, 450] on textarea "Hi {{first_name}}, I understand your concern about the toilet odor. I've submit…" at bounding box center [565, 470] width 370 height 54
click at [666, 467] on textarea "Hi {{first_name}}! Thank you for acknowledging my last message. Please feel fre…" at bounding box center [565, 470] width 370 height 54
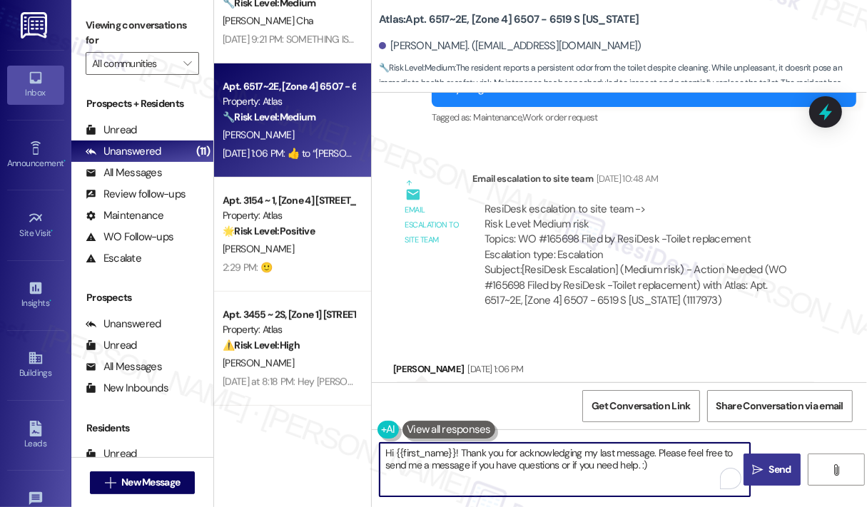
type textarea "Hi {{first_name}}! Thank you for acknowledging my last message. Please feel fre…"
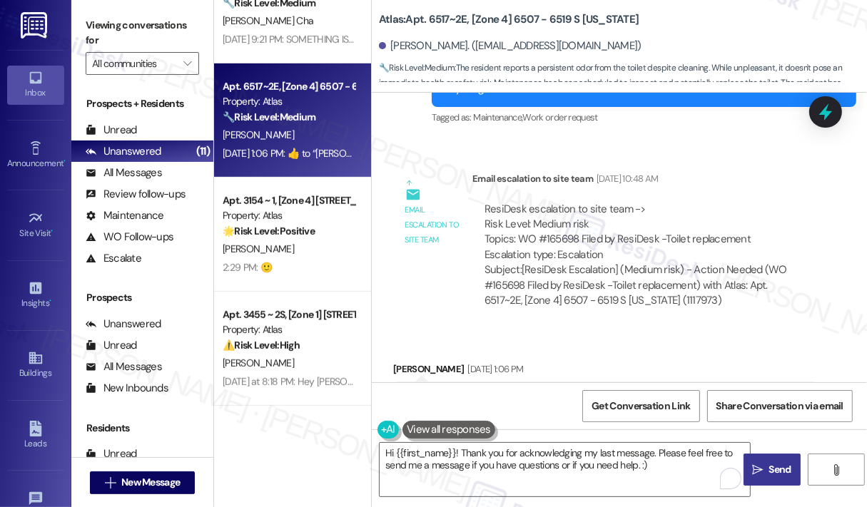
click at [754, 466] on icon "" at bounding box center [757, 470] width 11 height 11
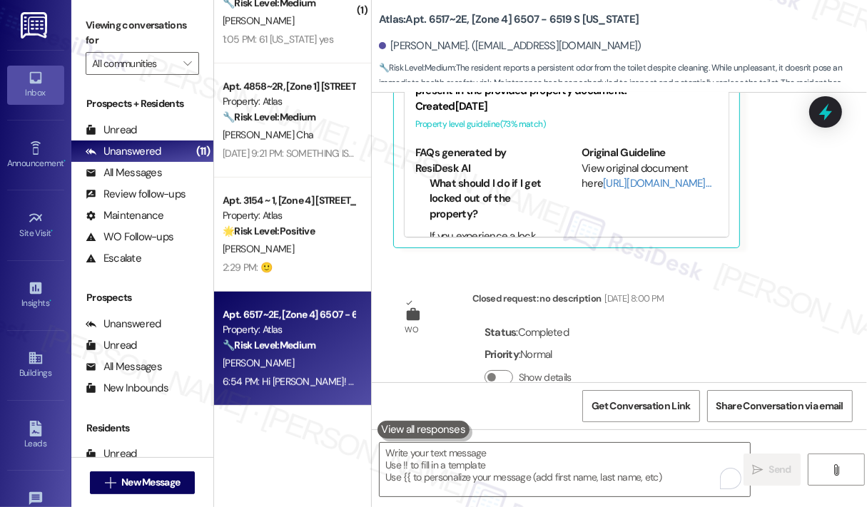
scroll to position [17213, 0]
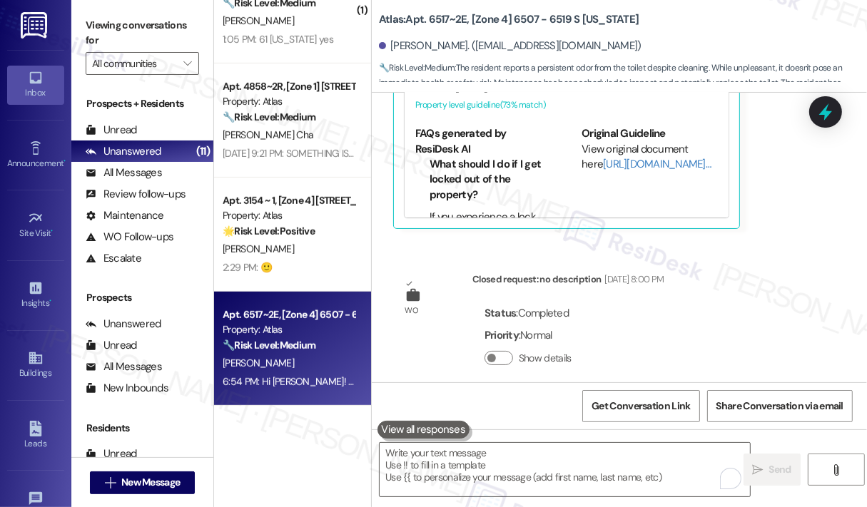
drag, startPoint x: 727, startPoint y: 353, endPoint x: 442, endPoint y: 339, distance: 285.1
click at [444, 460] on div "Hi [PERSON_NAME]! Thank you for acknowledging my last message. Please feel free…" at bounding box center [639, 475] width 390 height 31
copy div "Hi [PERSON_NAME]! Thank you for acknowledging my last message. Please feel free…"
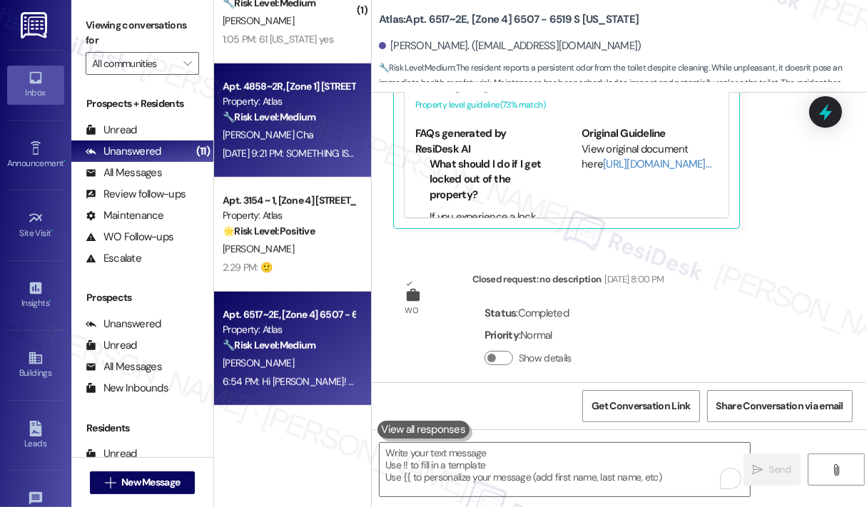
click at [328, 156] on div "[DATE] 9:21 PM: SOMETHING IS CLEARLY WRONG WITH YOU I WILL FORWARD ALL TO THE C…" at bounding box center [442, 153] width 438 height 13
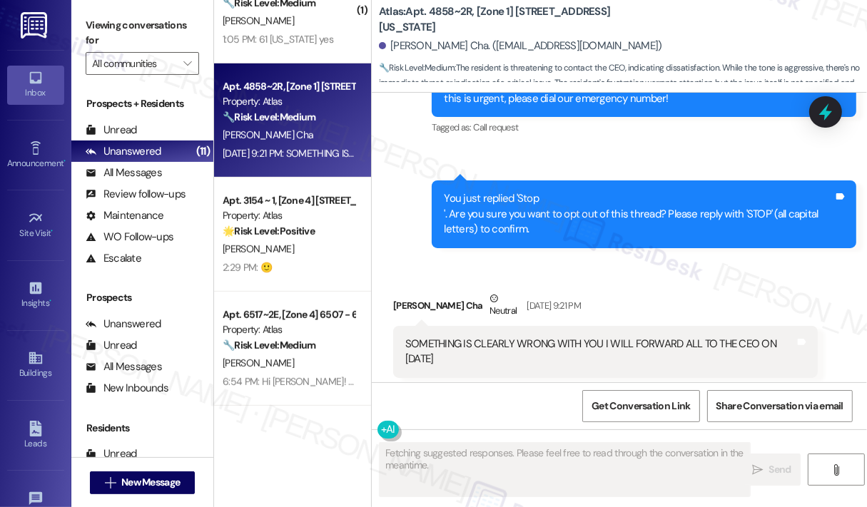
scroll to position [2618, 0]
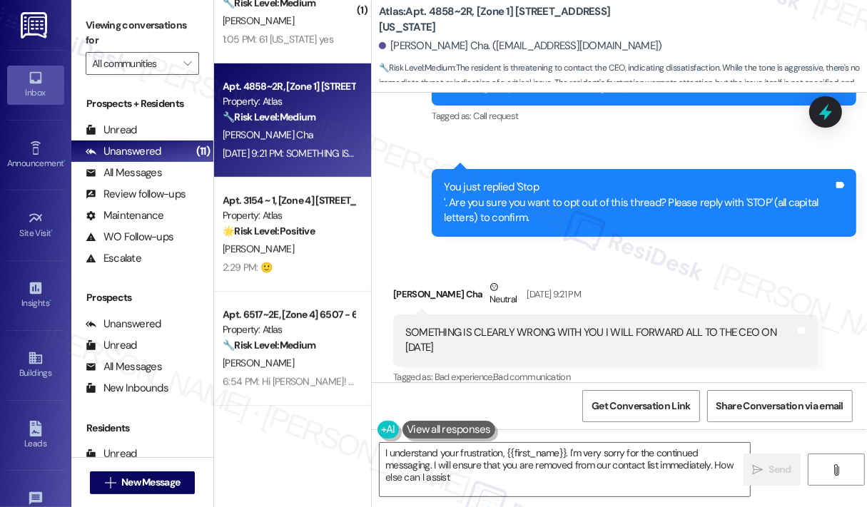
type textarea "I understand your frustration, {{first_name}}. I'm very sorry for the continued…"
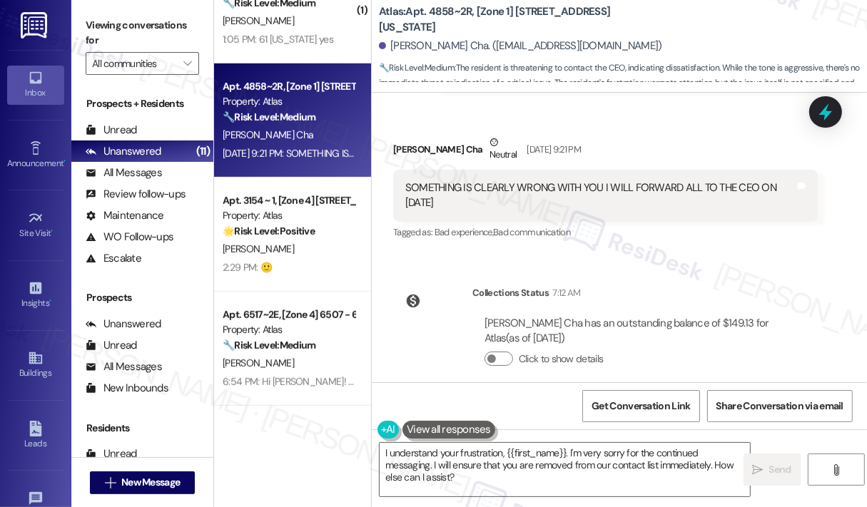
scroll to position [2764, 0]
drag, startPoint x: 484, startPoint y: 184, endPoint x: 405, endPoint y: 164, distance: 81.0
click at [405, 179] on div "SOMETHING IS CLEARLY WRONG WITH YOU I WILL FORWARD ALL TO THE CEO ON [DATE]" at bounding box center [600, 194] width 390 height 31
copy div "SOMETHING IS CLEARLY WRONG WITH YOU I WILL FORWARD ALL TO THE CEO ON [DATE]"
click at [744, 241] on div "WO Lease started [DATE] 8:00 PM Show details Survey, sent via SMS Residesk Auto…" at bounding box center [619, 238] width 495 height 290
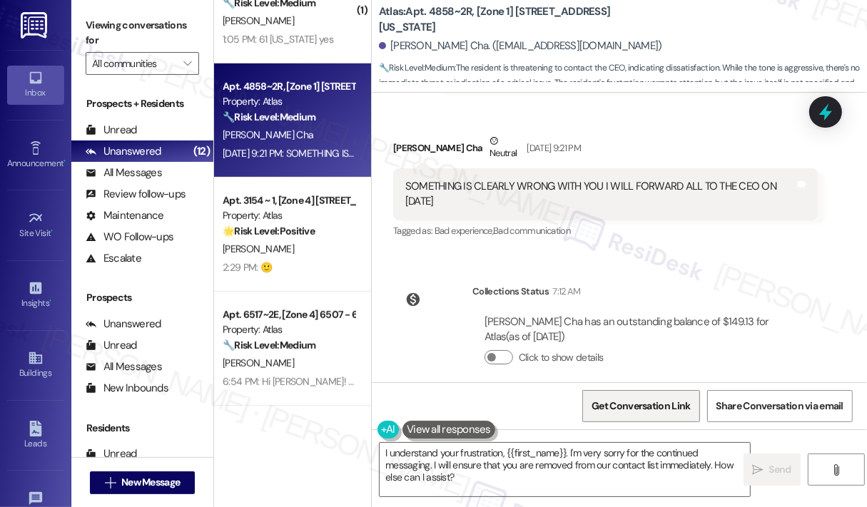
click at [671, 402] on span "Get Conversation Link" at bounding box center [641, 406] width 98 height 15
click at [627, 404] on span "Get Conversation Link" at bounding box center [641, 406] width 98 height 15
click at [624, 402] on span "Get Conversation Link" at bounding box center [641, 406] width 98 height 15
click at [631, 484] on textarea "I understand your frustration, {{first_name}}. I'm very sorry for the continued…" at bounding box center [565, 470] width 370 height 54
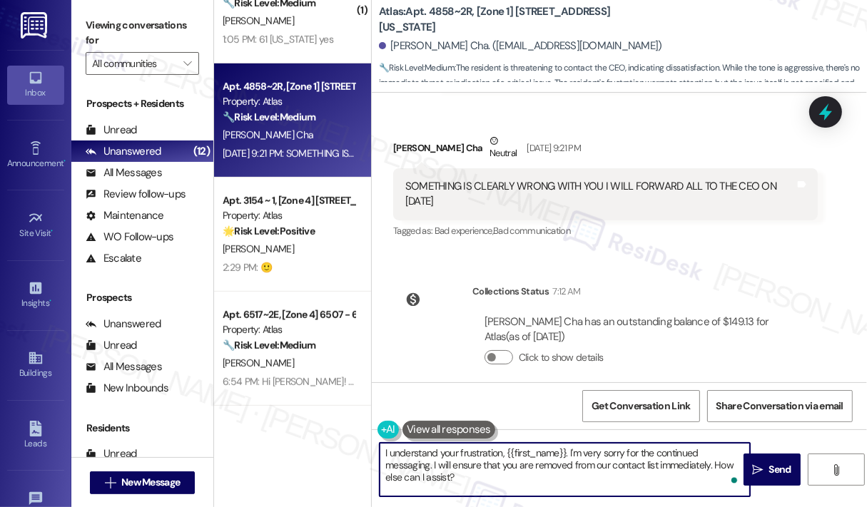
click at [631, 483] on textarea "I understand your frustration, {{first_name}}. I'm very sorry for the continued…" at bounding box center [565, 470] width 370 height 54
drag, startPoint x: 716, startPoint y: 464, endPoint x: 717, endPoint y: 488, distance: 24.3
click at [717, 488] on textarea "I understand your frustration, {{first_name}}. I'm very sorry for the continued…" at bounding box center [565, 470] width 370 height 54
type textarea "I understand your frustration, {{first_name}}. I'm very sorry for the continued…"
click at [769, 470] on span "Send" at bounding box center [780, 469] width 22 height 15
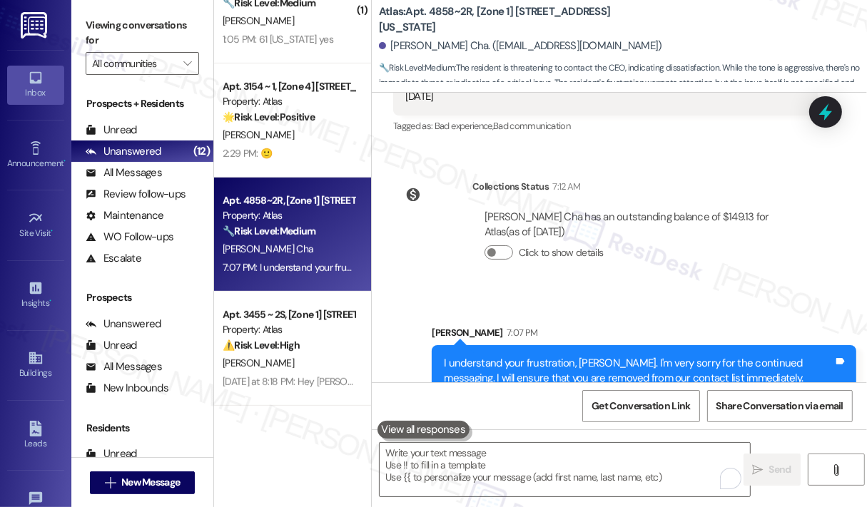
scroll to position [2879, 0]
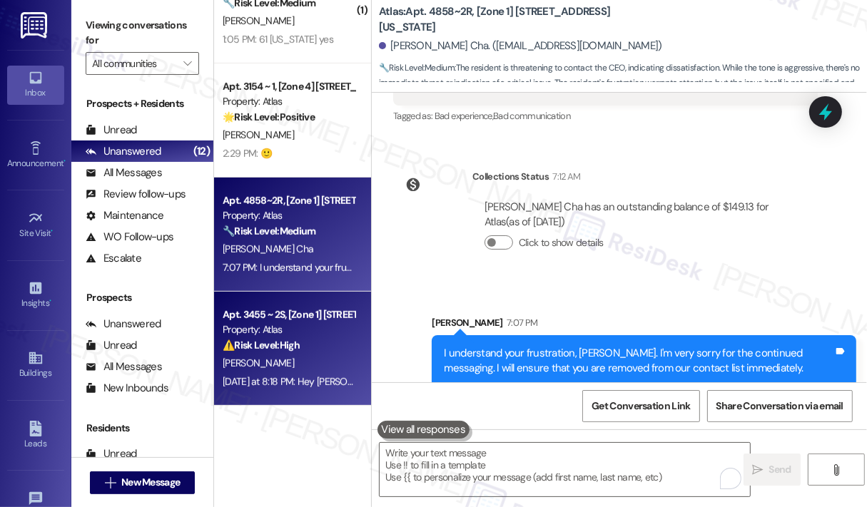
click at [317, 333] on div "Property: Atlas" at bounding box center [289, 330] width 132 height 15
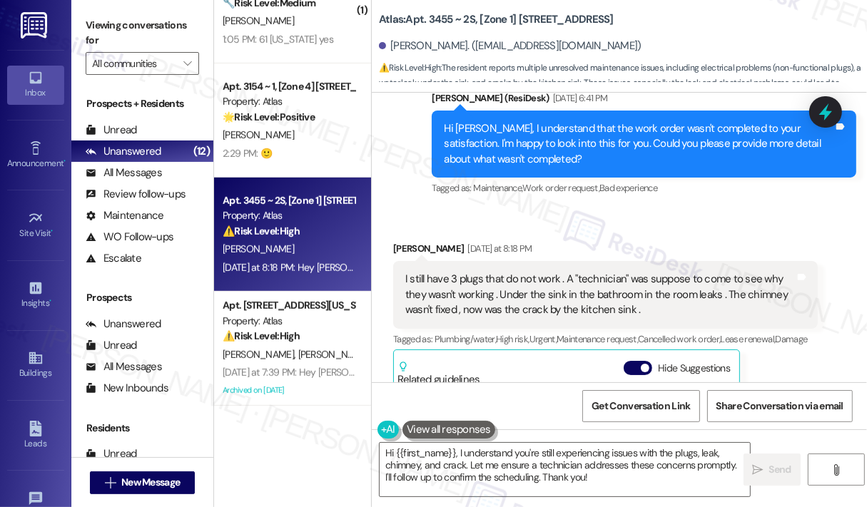
scroll to position [2232, 0]
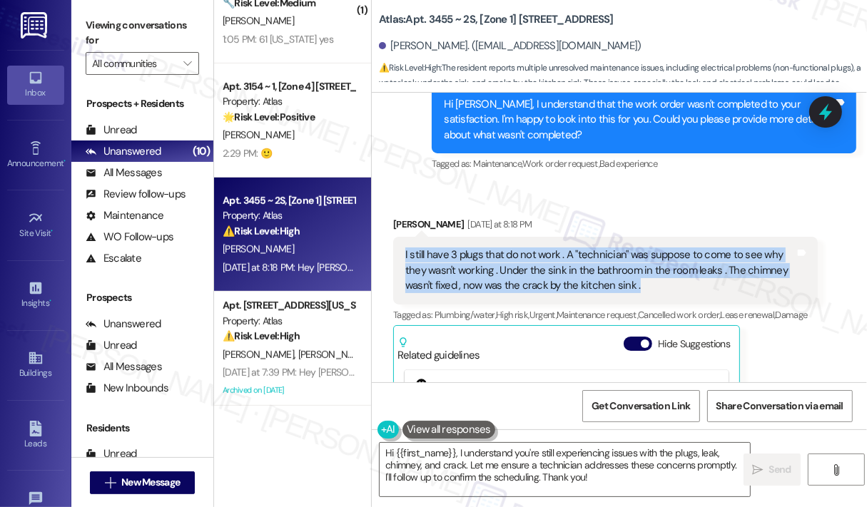
drag, startPoint x: 665, startPoint y: 292, endPoint x: 405, endPoint y: 257, distance: 262.8
click at [405, 257] on div "I still have 3 plugs that do not work . A "technician" was suppose to come to s…" at bounding box center [600, 271] width 390 height 46
copy div "I still have 3 plugs that do not work . A "technician" was suppose to come to s…"
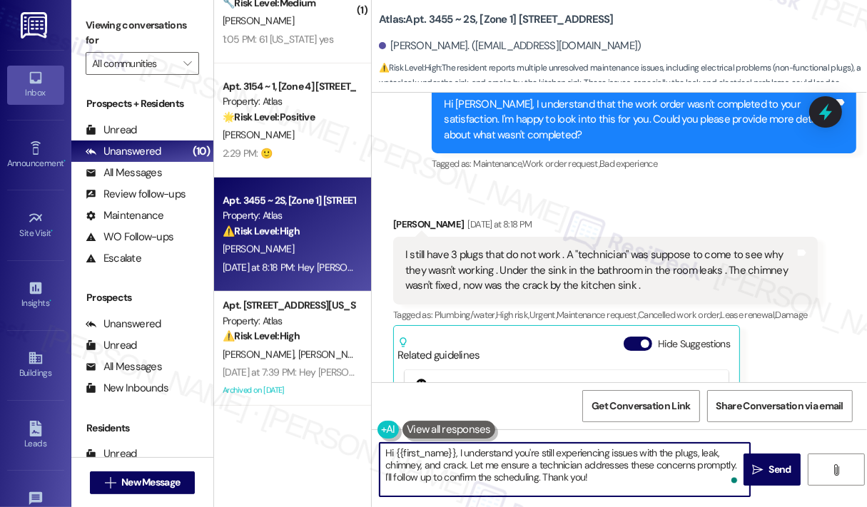
drag, startPoint x: 597, startPoint y: 479, endPoint x: 457, endPoint y: 455, distance: 141.1
click at [457, 455] on textarea "Hi {{first_name}}, I understand you're still experiencing issues with the plugs…" at bounding box center [565, 470] width 370 height 54
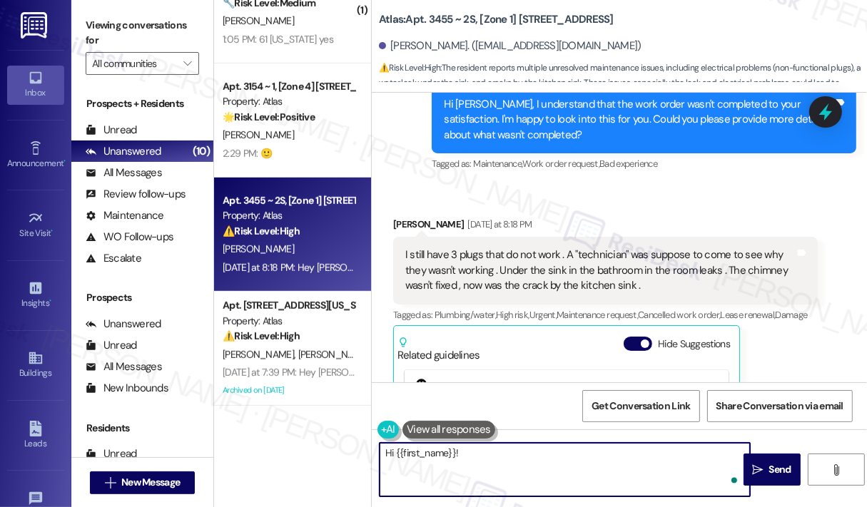
paste textarea "Thank you for sharing these ongoing issues. Do you have the work order numbers …"
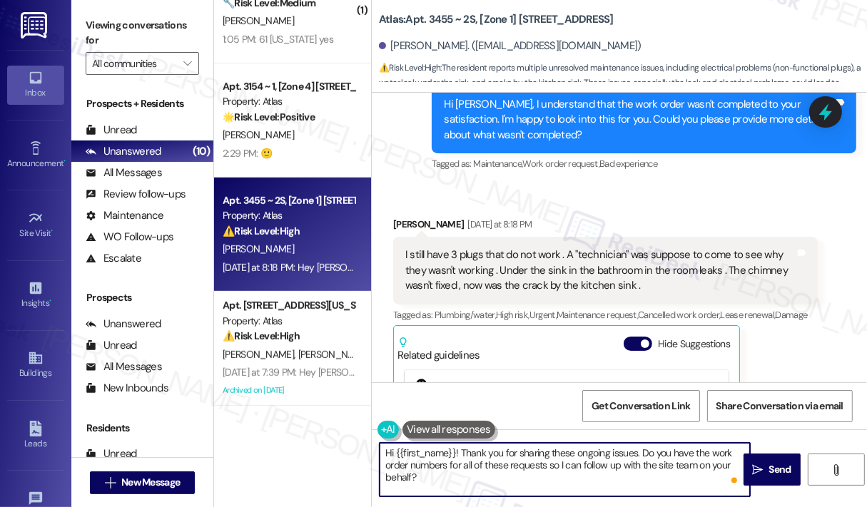
click at [491, 477] on textarea "Hi {{first_name}}! Thank you for sharing these ongoing issues. Do you have the …" at bounding box center [565, 470] width 370 height 54
type textarea "Hi {{first_name}}! Thank you for sharing these ongoing issues. Do you have the …"
click at [776, 465] on span "Send" at bounding box center [780, 469] width 22 height 15
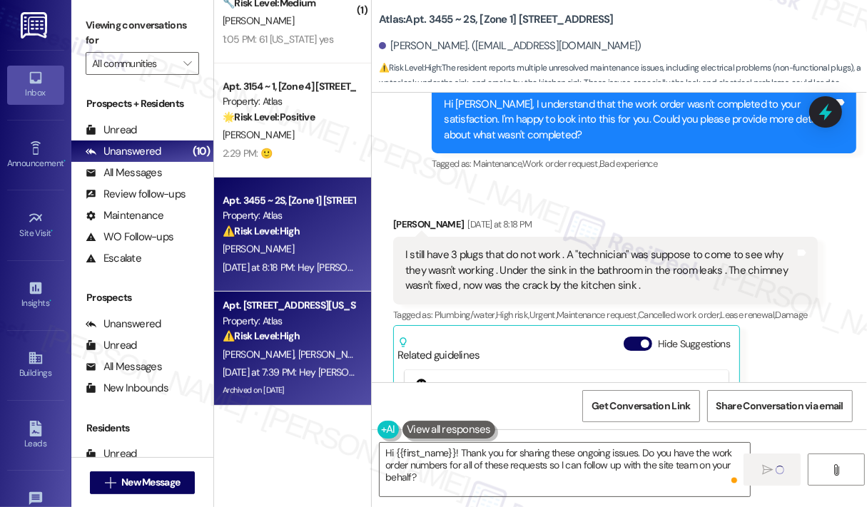
click at [303, 325] on div "Property: Atlas" at bounding box center [289, 321] width 132 height 15
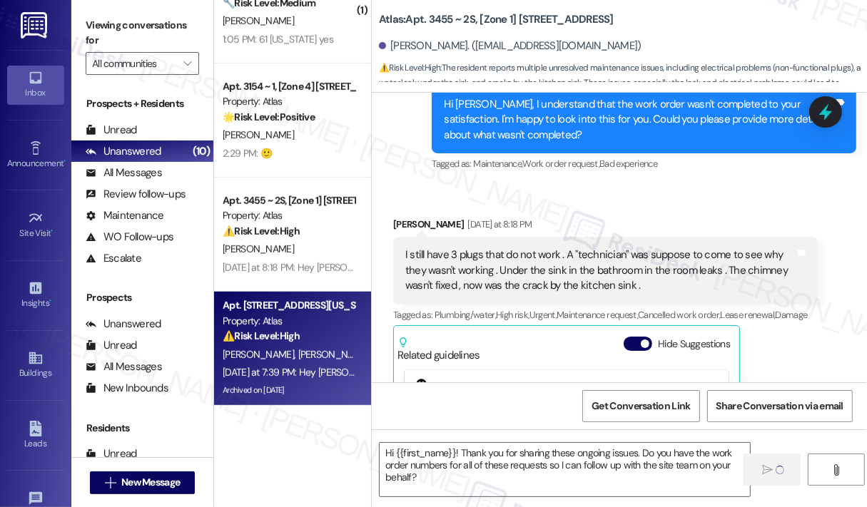
type textarea "Fetching suggested responses. Please feel free to read through the conversation…"
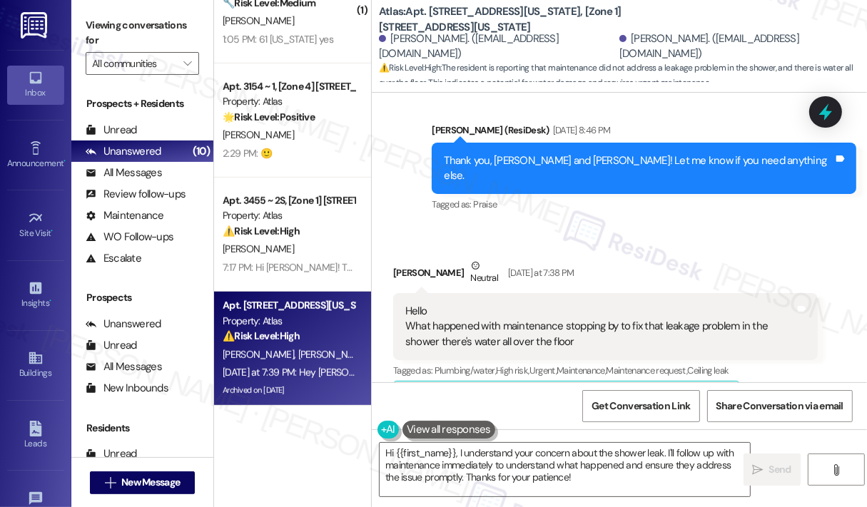
scroll to position [3066, 0]
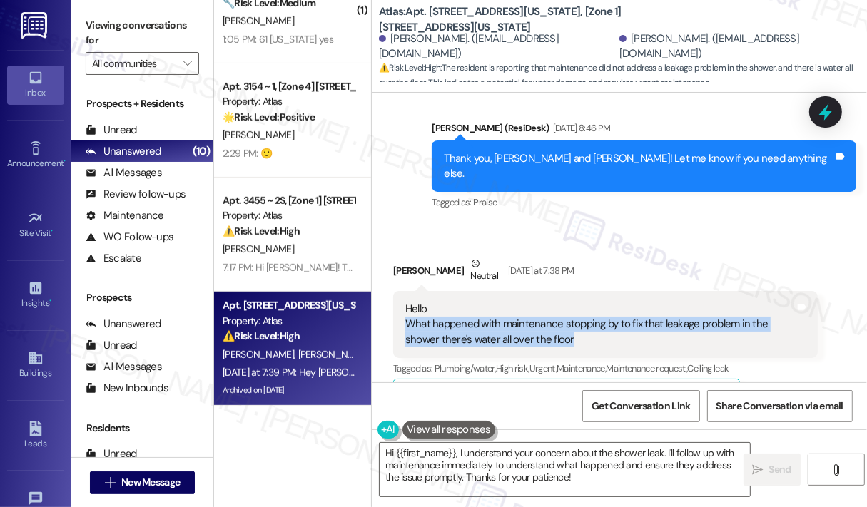
drag, startPoint x: 594, startPoint y: 310, endPoint x: 407, endPoint y: 288, distance: 187.6
click at [407, 302] on div "Hello What happened with maintenance stopping by to fix that leakage problem in…" at bounding box center [600, 325] width 390 height 46
copy div "What happened with maintenance stopping by to fix that leakage problem in the s…"
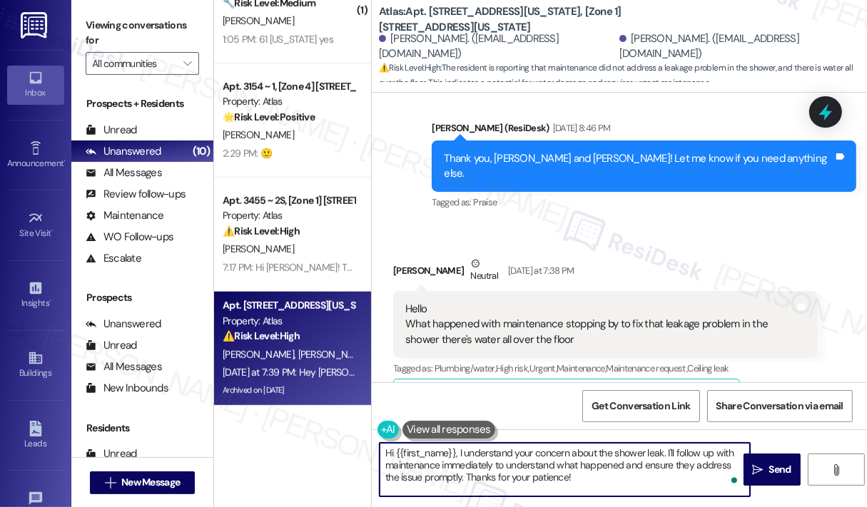
drag, startPoint x: 608, startPoint y: 482, endPoint x: 487, endPoint y: 485, distance: 120.6
click at [455, 448] on textarea "Hi {{first_name}}, I understand your concern about the shower leak. I'll follow…" at bounding box center [565, 470] width 370 height 54
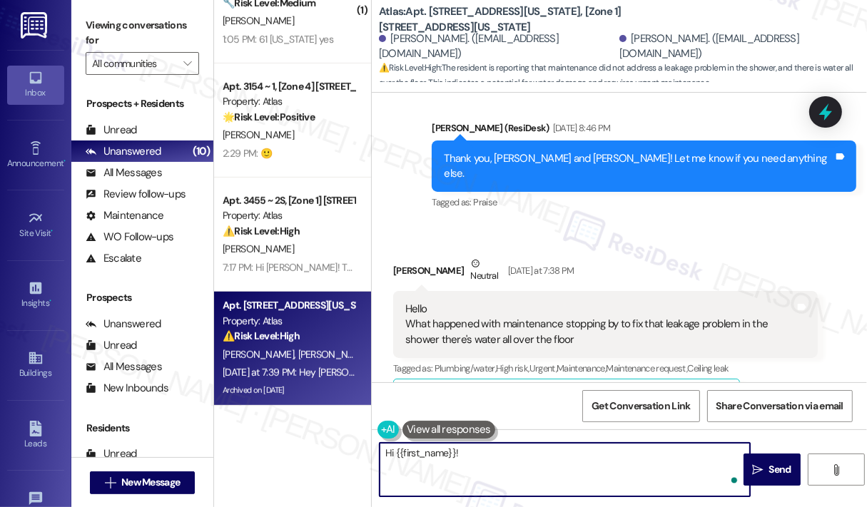
paste textarea "Thank you for bringing this up. Did the maintenance team stop by [DATE] to addr…"
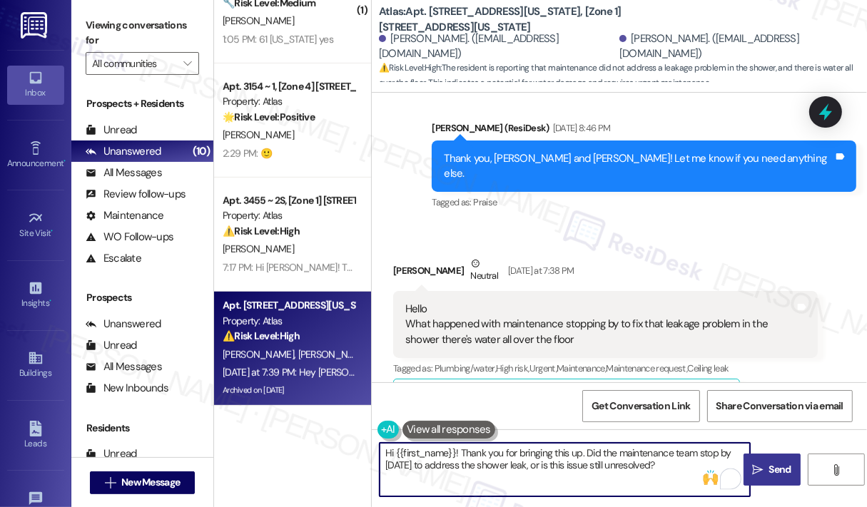
type textarea "Hi {{first_name}}! Thank you for bringing this up. Did the maintenance team sto…"
click at [766, 465] on span "Send" at bounding box center [780, 469] width 28 height 15
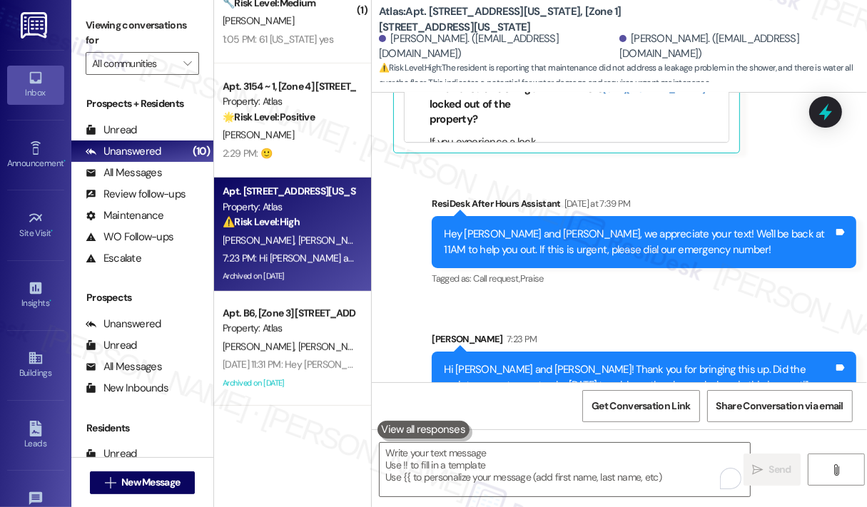
scroll to position [3651, 0]
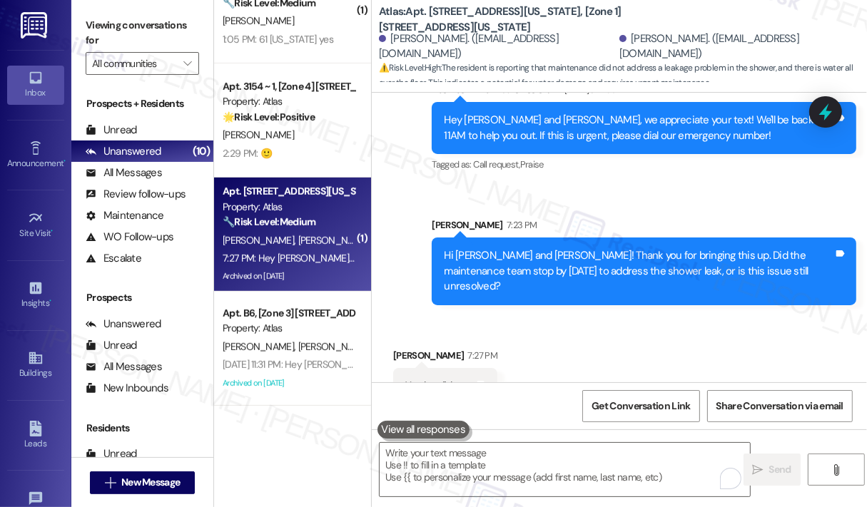
click at [697, 318] on div "Received via SMS [PERSON_NAME] 7:27 PM Yes he did Thanx Tags and notes" at bounding box center [619, 373] width 495 height 115
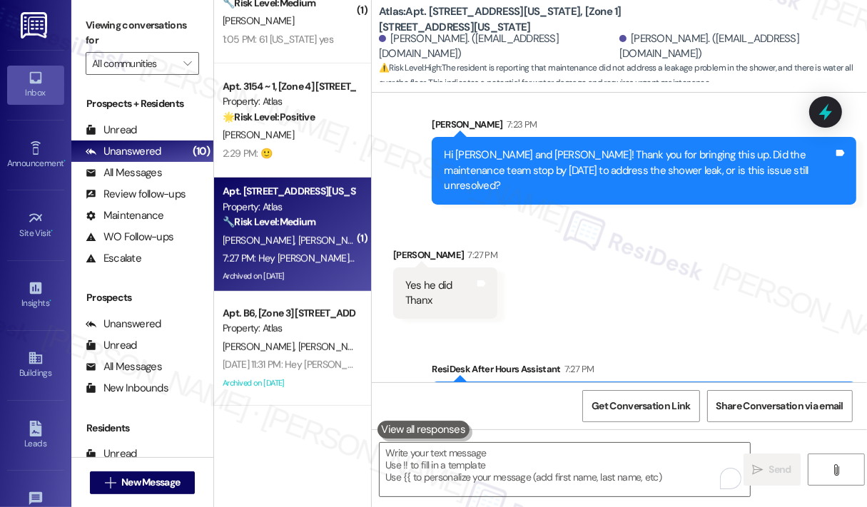
scroll to position [3767, 0]
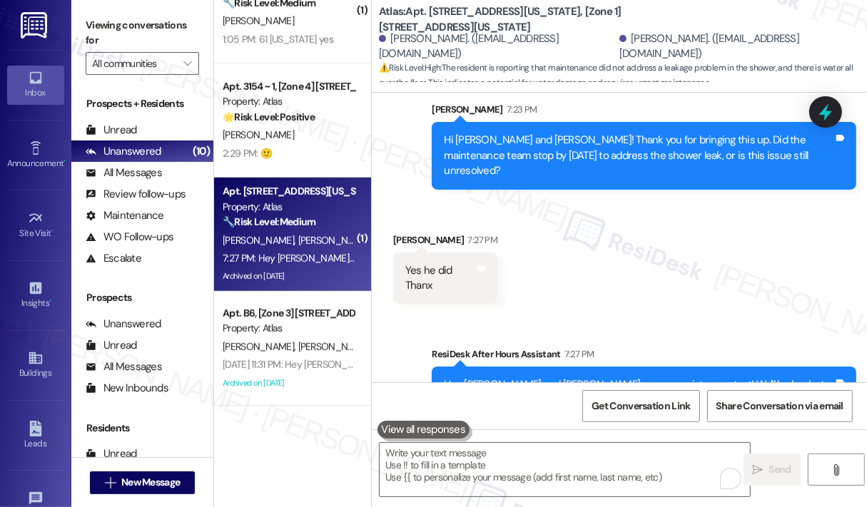
click at [711, 262] on div "Received via SMS [PERSON_NAME] 7:27 PM Yes he did Thanx Tags and notes" at bounding box center [619, 258] width 495 height 115
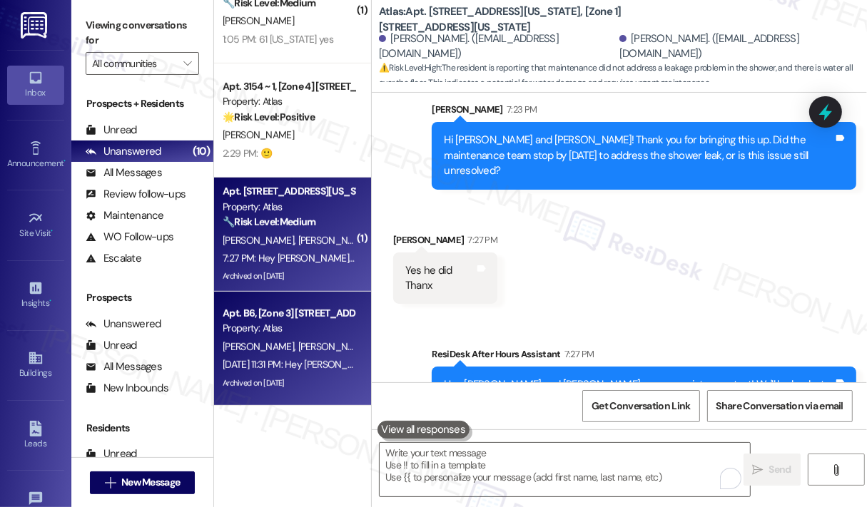
click at [297, 344] on div "[PERSON_NAME] [PERSON_NAME]" at bounding box center [288, 347] width 135 height 18
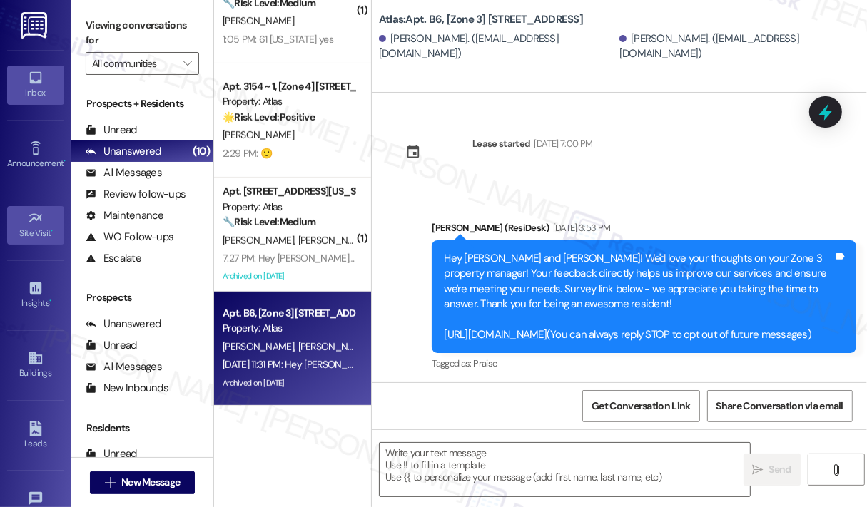
scroll to position [6456, 0]
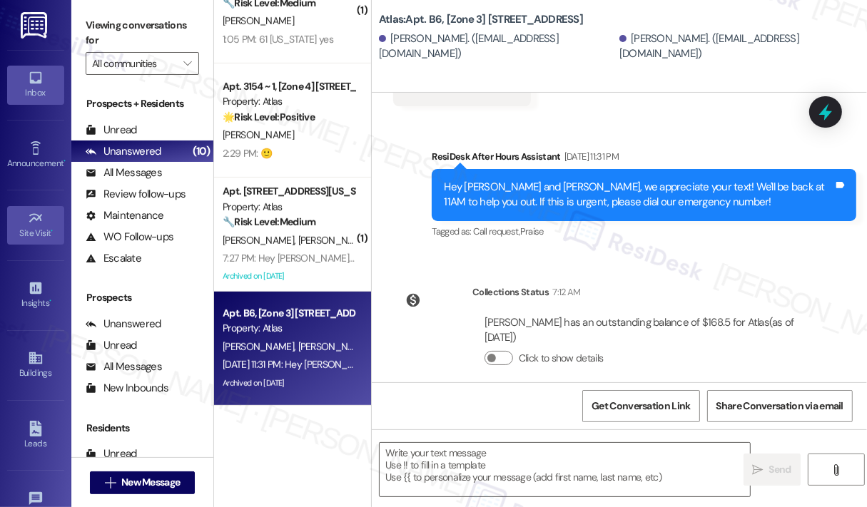
type textarea "Fetching suggested responses. Please feel free to read through the conversation…"
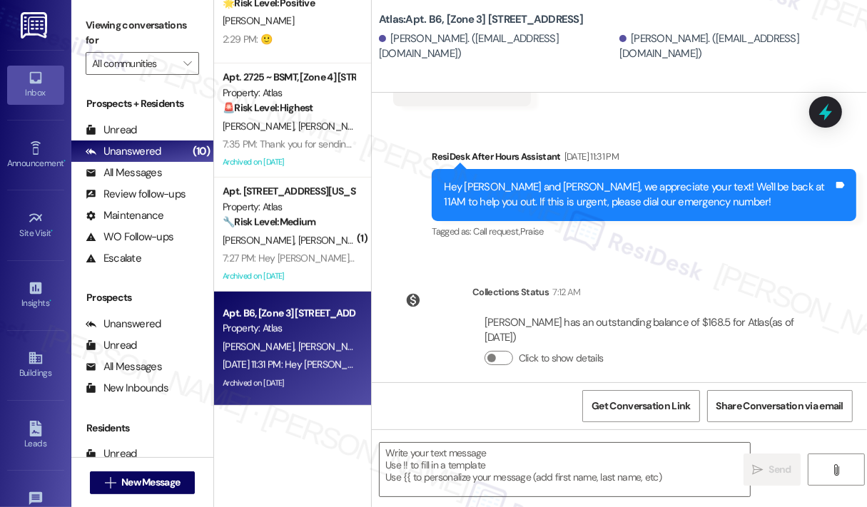
scroll to position [6242, 0]
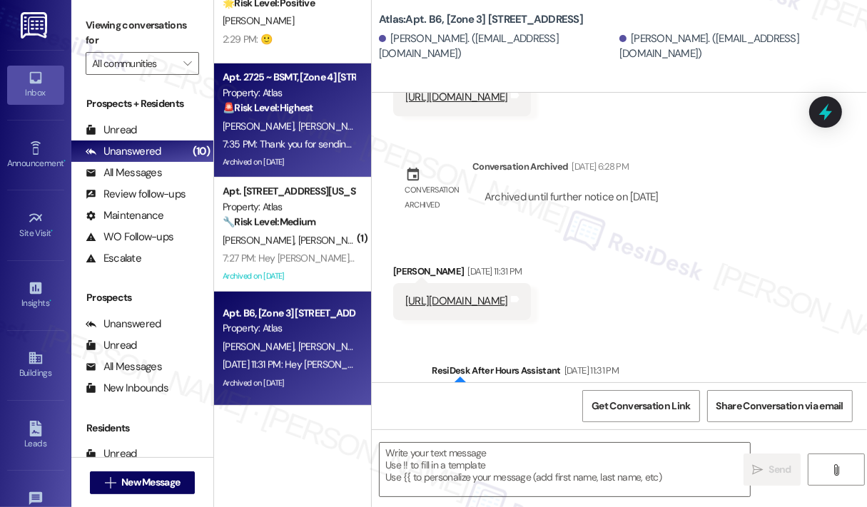
click at [323, 134] on div "[PERSON_NAME] [PERSON_NAME]" at bounding box center [288, 127] width 135 height 18
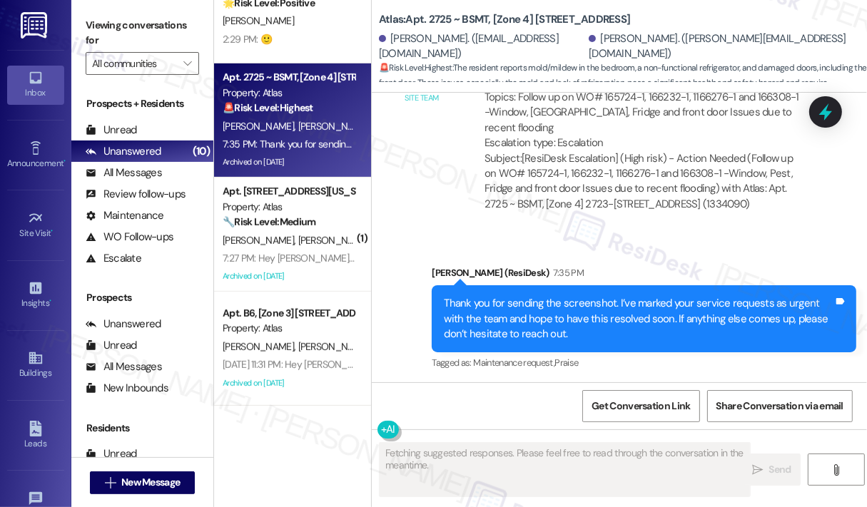
scroll to position [507, 0]
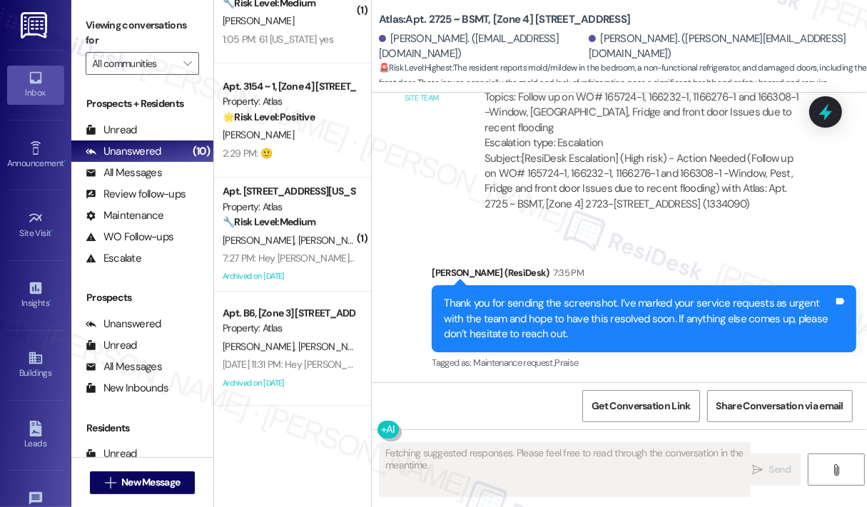
click at [699, 247] on div "Sent via SMS [PERSON_NAME] (ResiDesk) 7:35 PM Thank you for sending the screens…" at bounding box center [619, 308] width 495 height 151
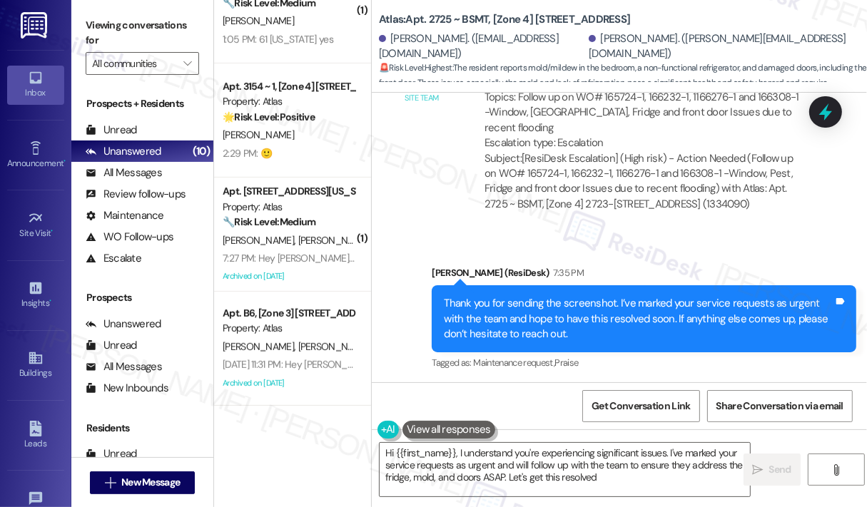
type textarea "Hi {{first_name}}, I understand you're experiencing significant issues. I've ma…"
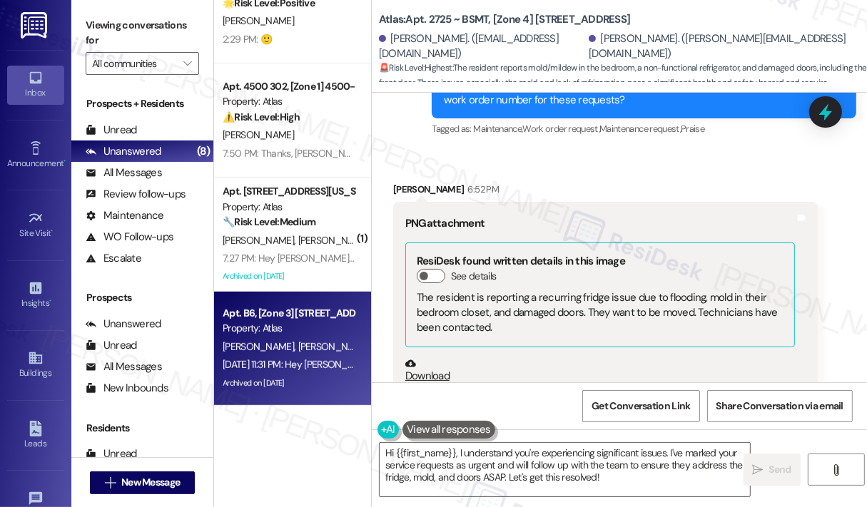
click at [323, 342] on div "[PERSON_NAME] [PERSON_NAME]" at bounding box center [288, 347] width 135 height 18
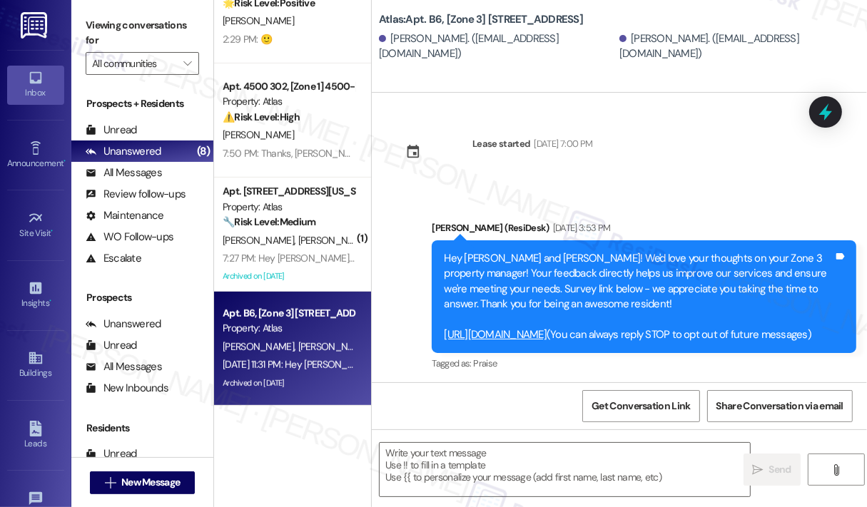
scroll to position [6456, 0]
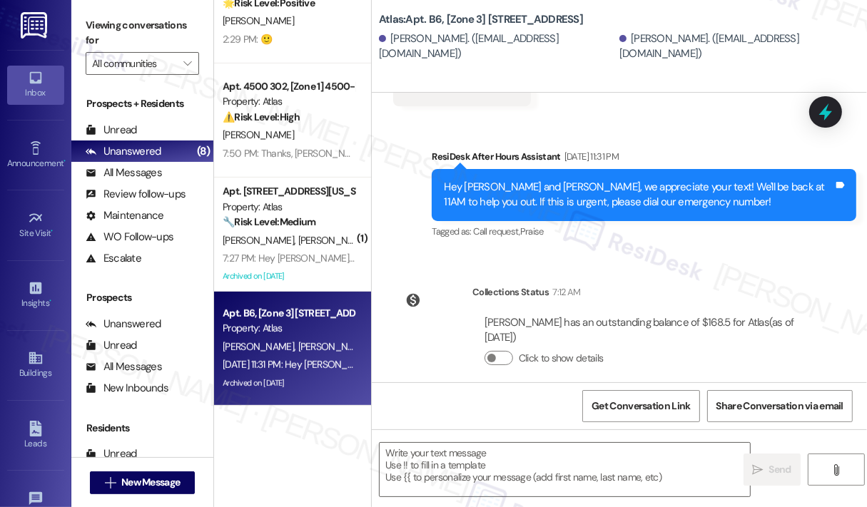
type textarea "Fetching suggested responses. Please feel free to read through the conversation…"
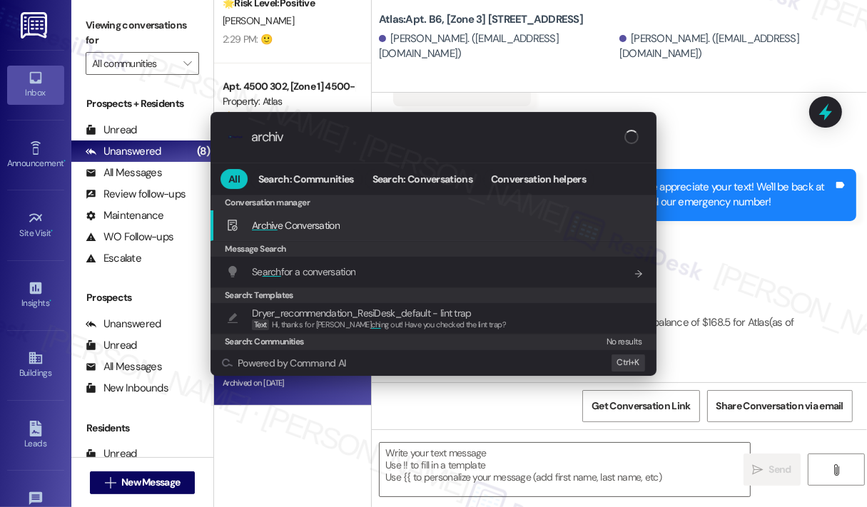
type input "archive"
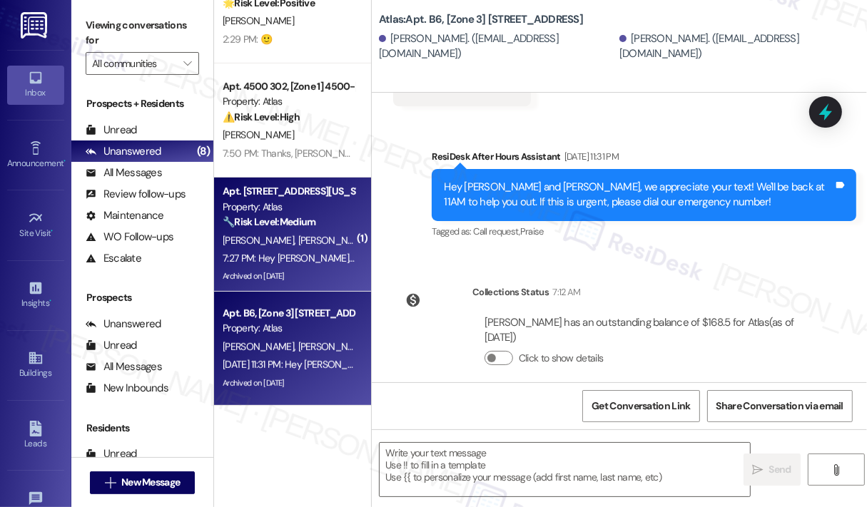
click at [317, 229] on div "🔧 Risk Level: Medium The resident confirms that maintenance addressed the showe…" at bounding box center [289, 222] width 132 height 15
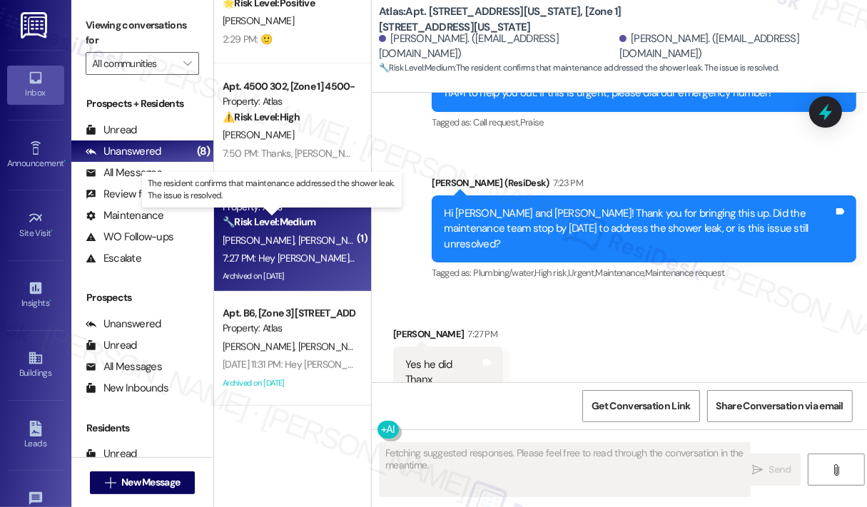
scroll to position [279, 0]
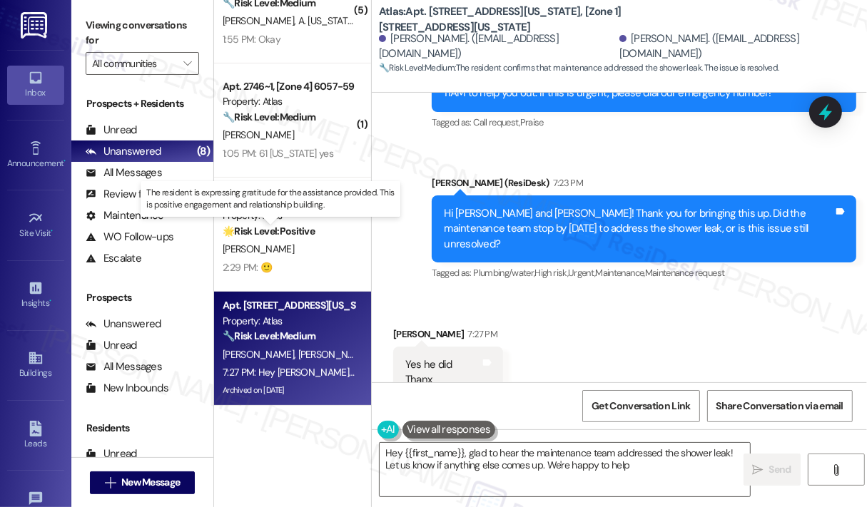
type textarea "Hey {{first_name}}, glad to hear the maintenance team addressed the shower leak…"
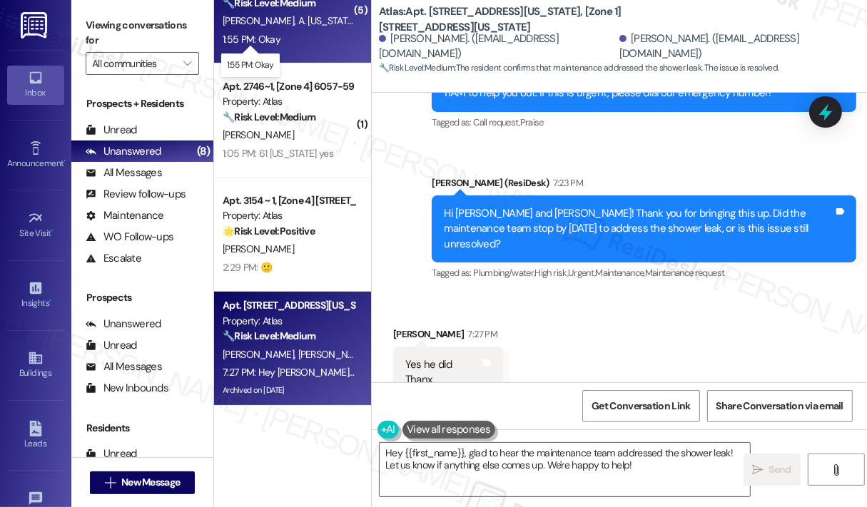
click at [240, 40] on div "1:55 PM: Okay 1:55 PM: Okay" at bounding box center [252, 39] width 58 height 13
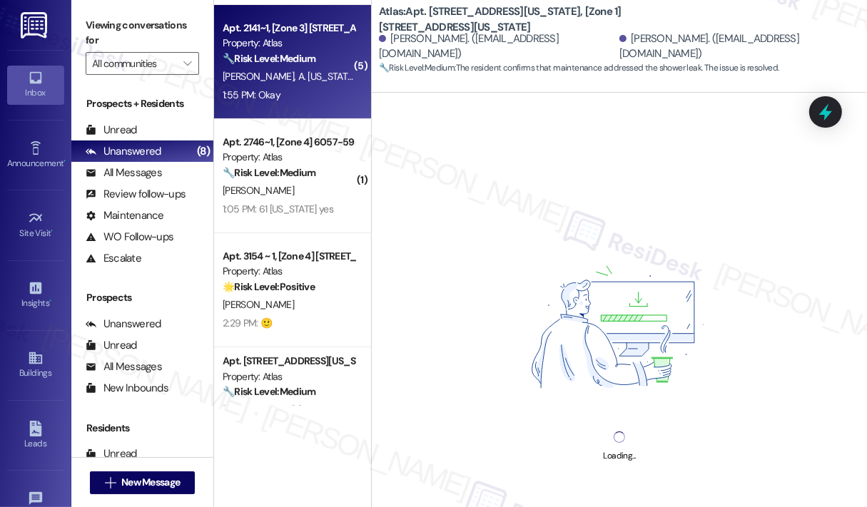
scroll to position [136, 0]
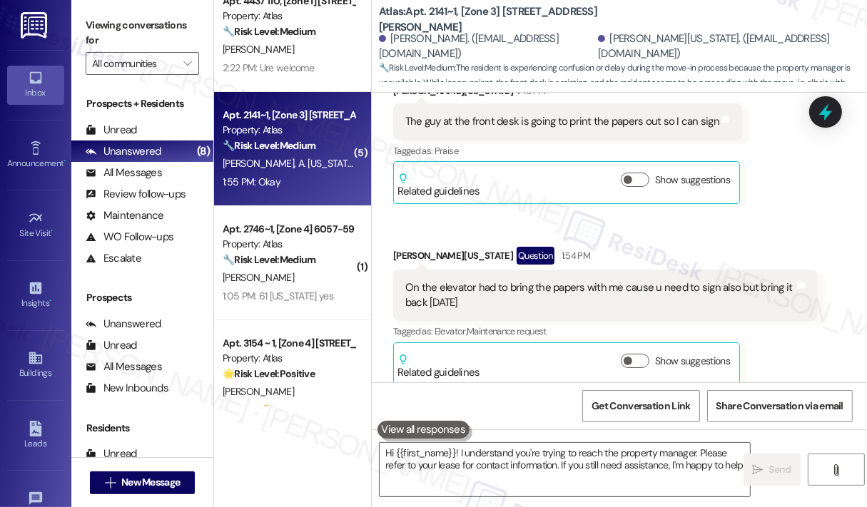
type textarea "Hi {{first_name}}! I understand you're trying to reach the property manager. Pl…"
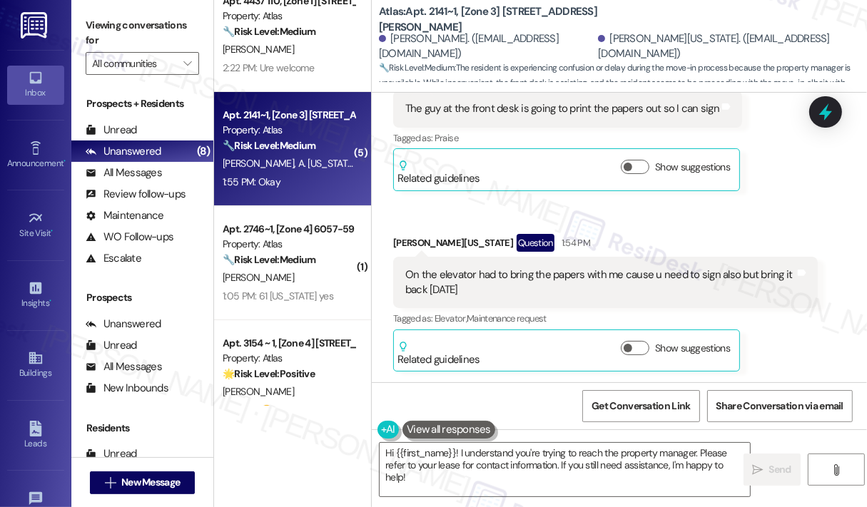
scroll to position [700, 0]
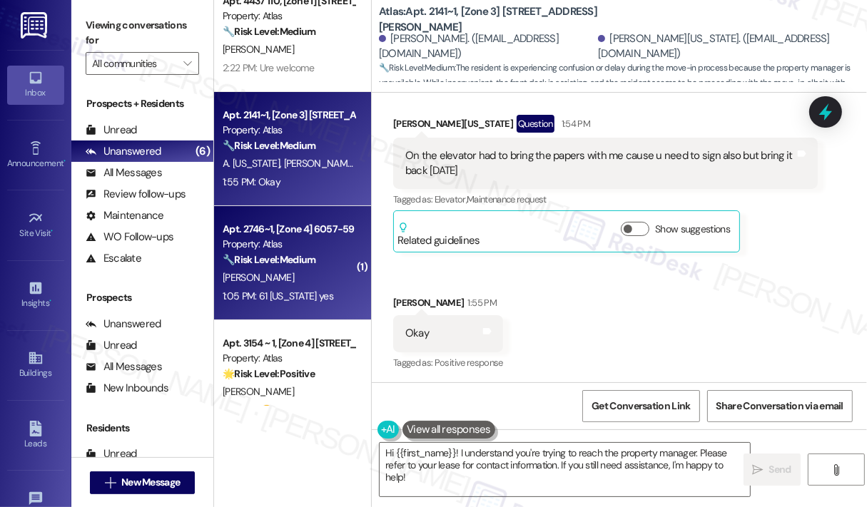
click at [317, 304] on div "1:05 PM: 61 [US_STATE] yes 1:05 PM: 61 [US_STATE] yes" at bounding box center [288, 297] width 135 height 18
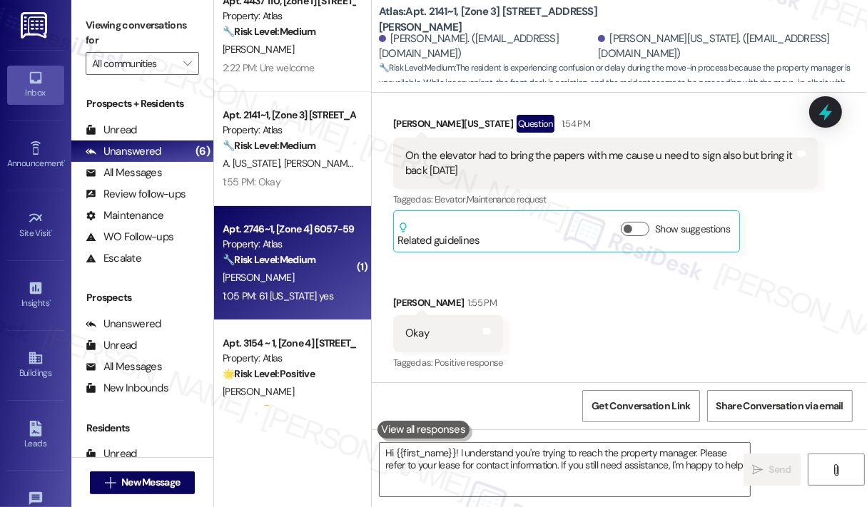
type textarea "Hi {{first_name}}! I understand you're trying to reach the property manager. Pl…"
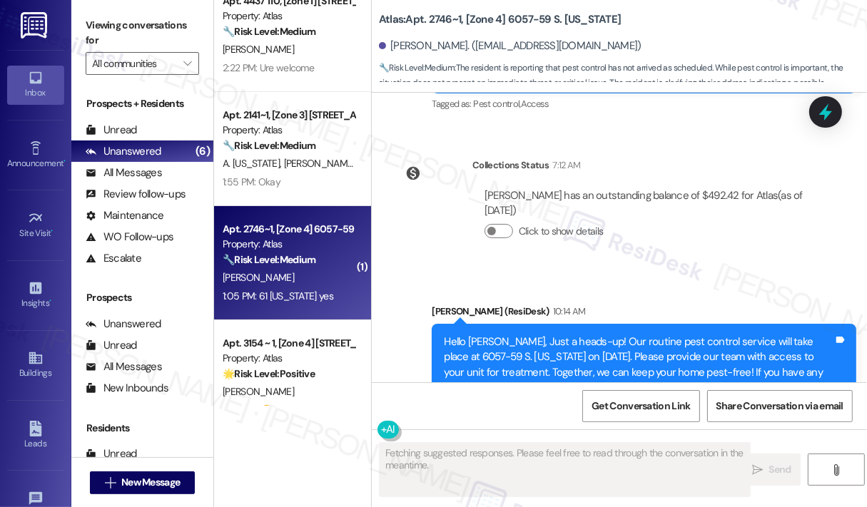
scroll to position [7374, 0]
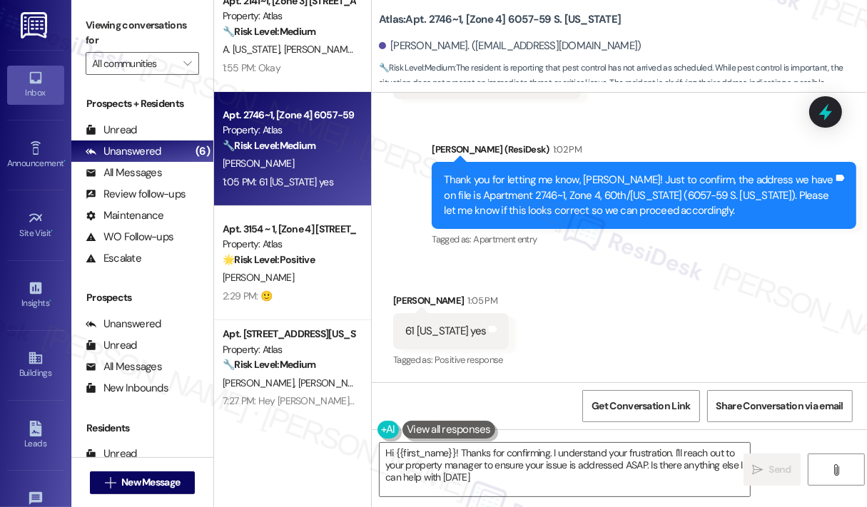
type textarea "Hi {{first_name}}! Thanks for confirming. I understand your frustration. I'll r…"
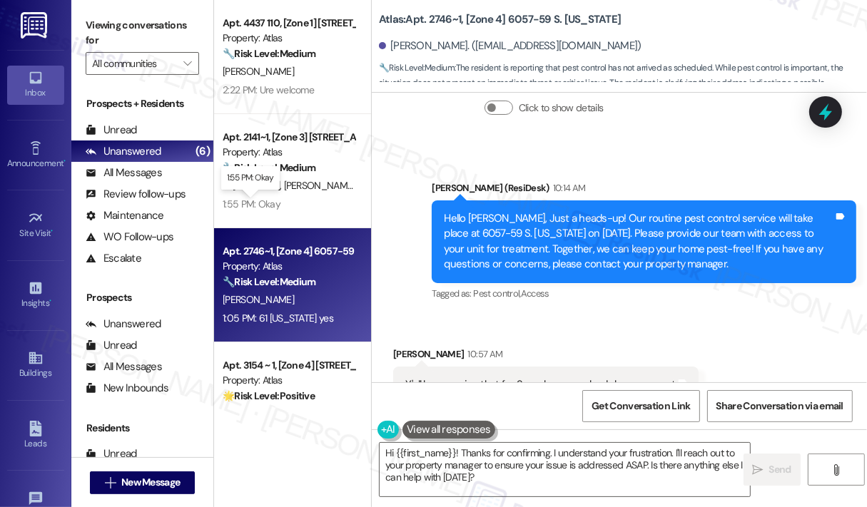
scroll to position [279, 0]
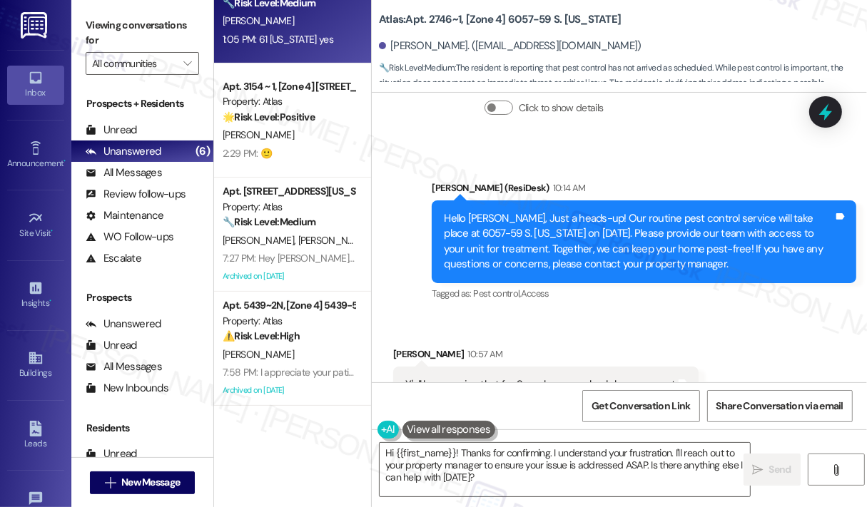
click at [682, 126] on div "Click to show details" at bounding box center [645, 110] width 321 height 31
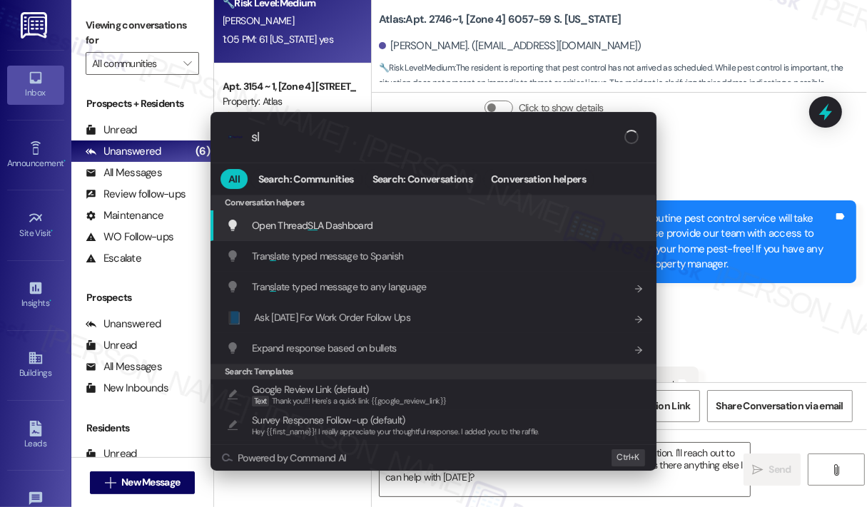
type input "sla"
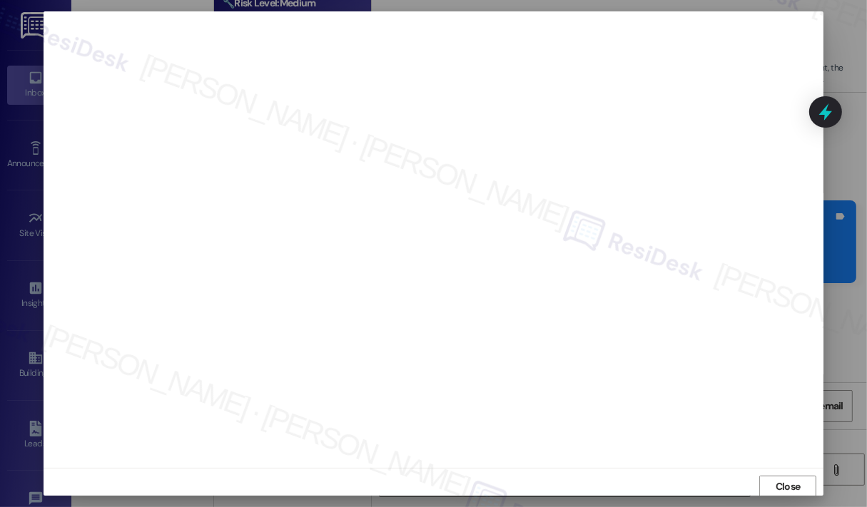
scroll to position [3, 0]
